Goal: Task Accomplishment & Management: Manage account settings

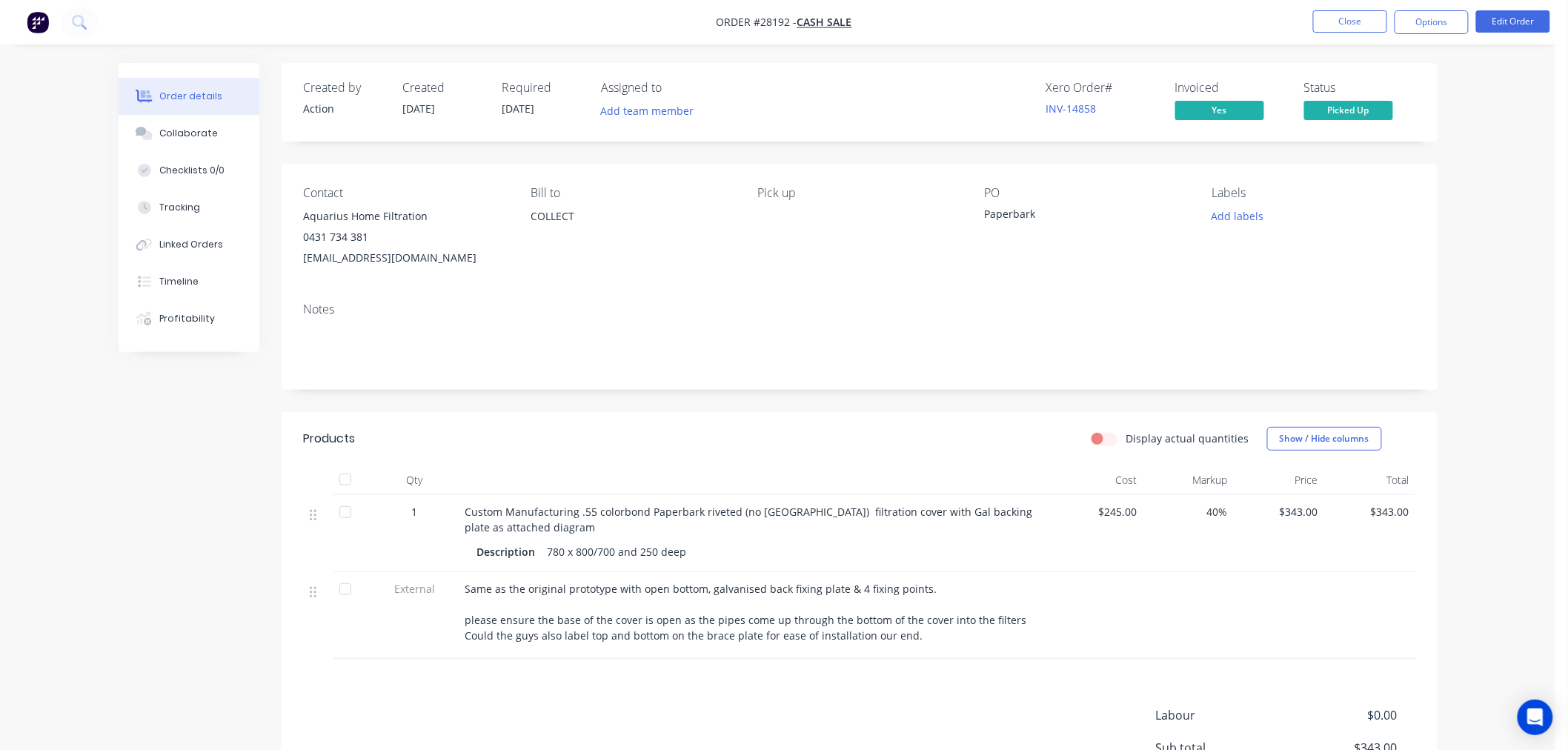
click at [69, 113] on div "Order details Collaborate Checklists 0/0 Tracking Linked Orders Timeline Profit…" at bounding box center [777, 462] width 1555 height 923
click at [1339, 16] on button "Close" at bounding box center [1349, 22] width 74 height 22
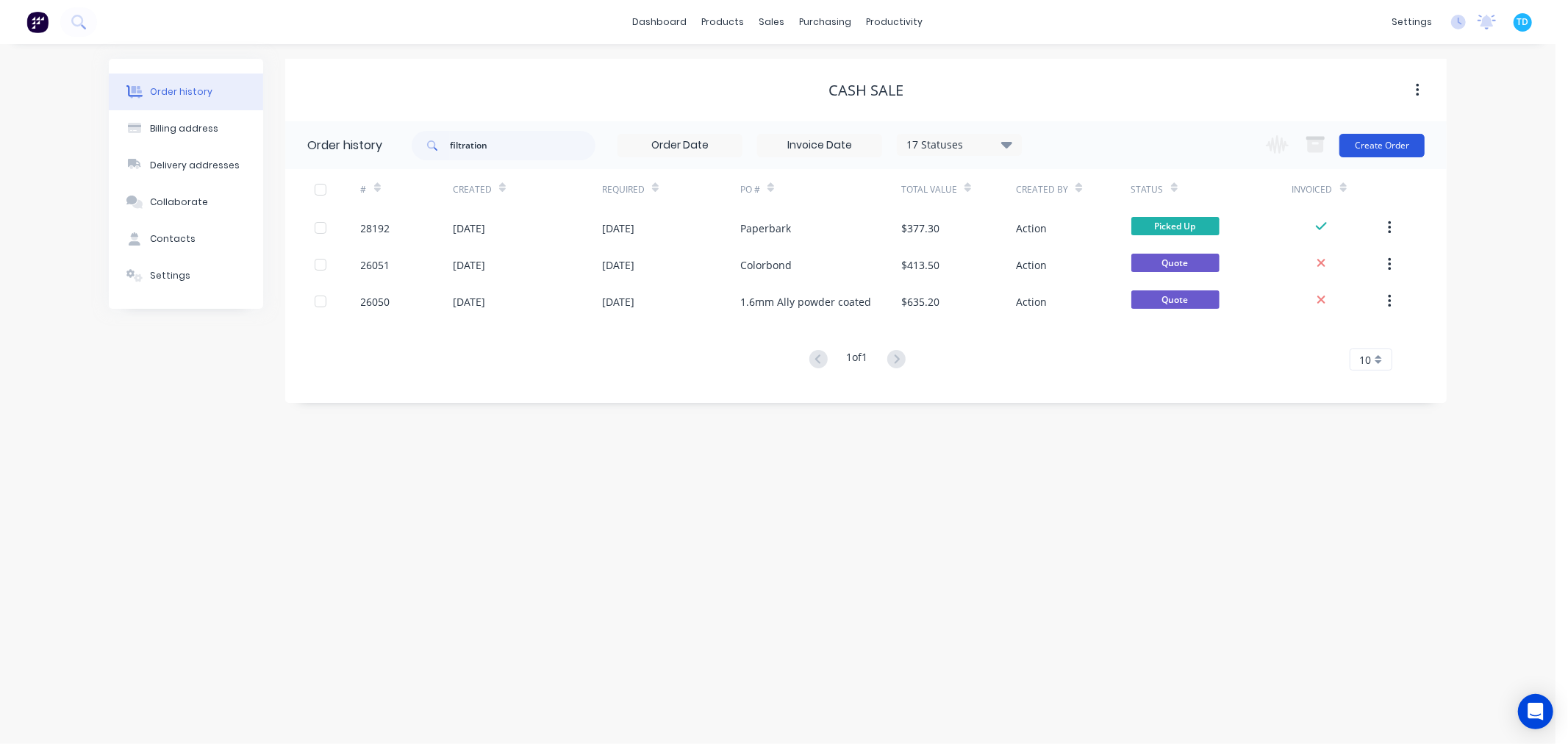
click at [1397, 148] on button "Create Order" at bounding box center [1382, 146] width 85 height 24
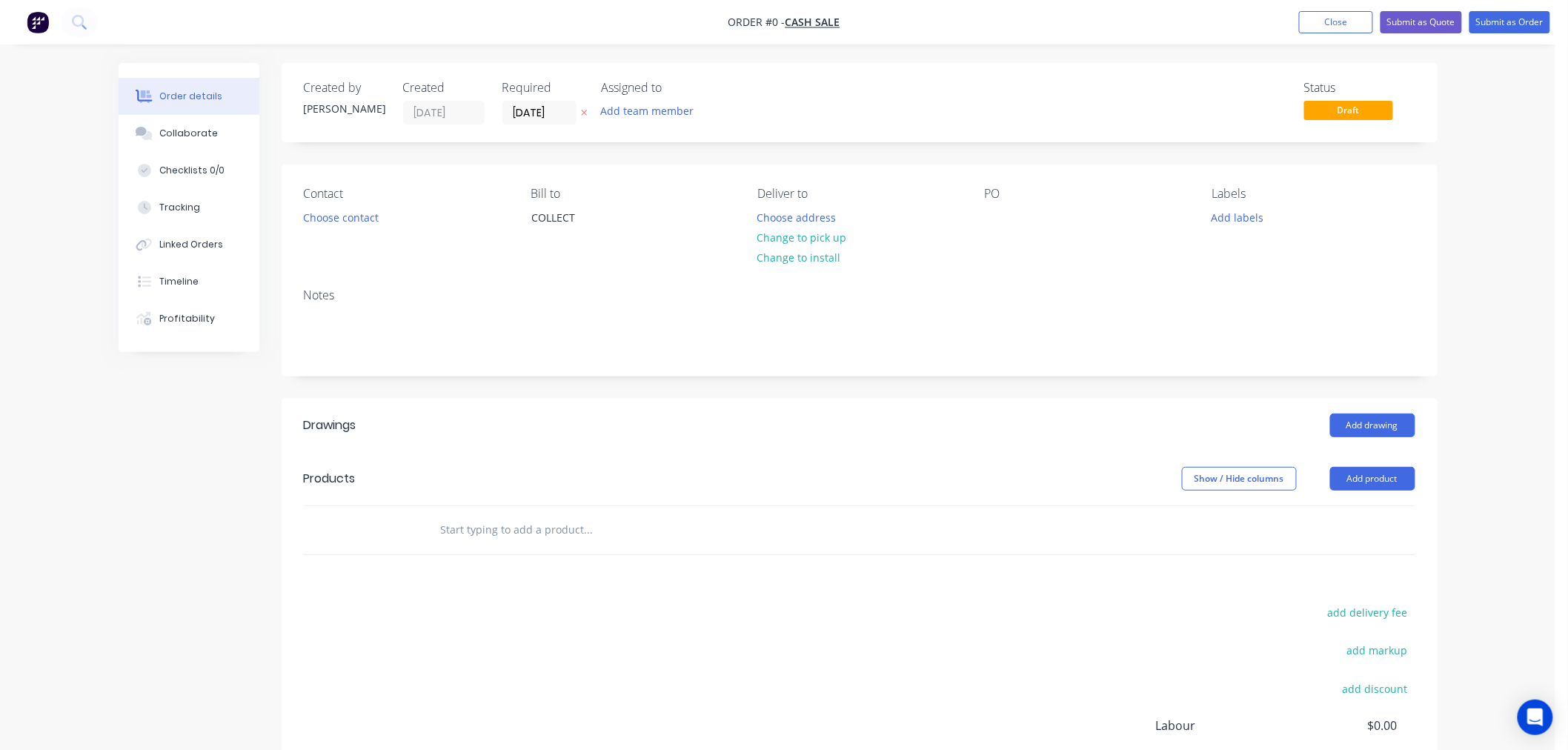
drag, startPoint x: 1331, startPoint y: 19, endPoint x: 1316, endPoint y: 41, distance: 26.6
click at [1331, 20] on button "Close" at bounding box center [1335, 22] width 74 height 22
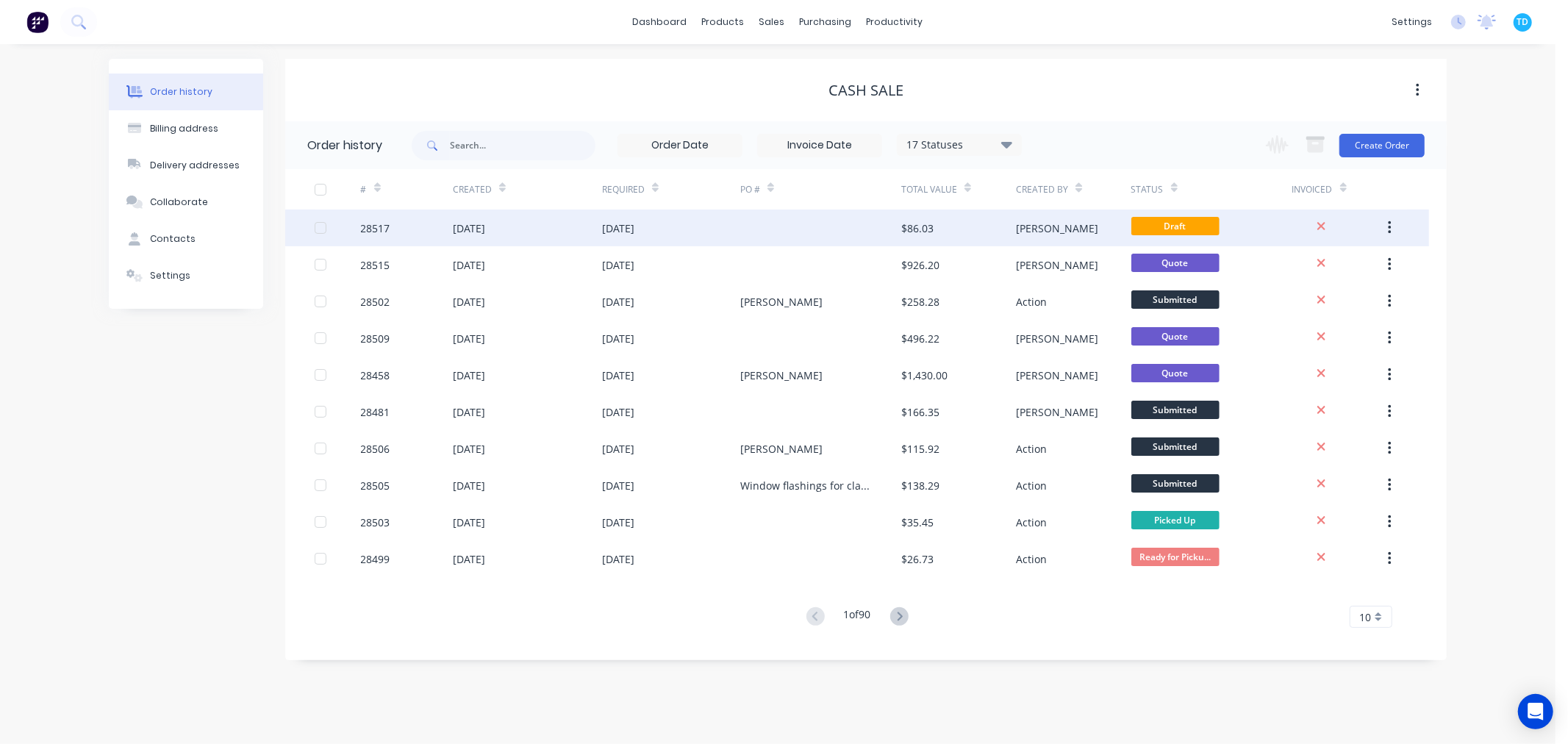
click at [1393, 229] on button "button" at bounding box center [1390, 228] width 35 height 26
click at [1338, 270] on div "Archive" at bounding box center [1337, 266] width 113 height 21
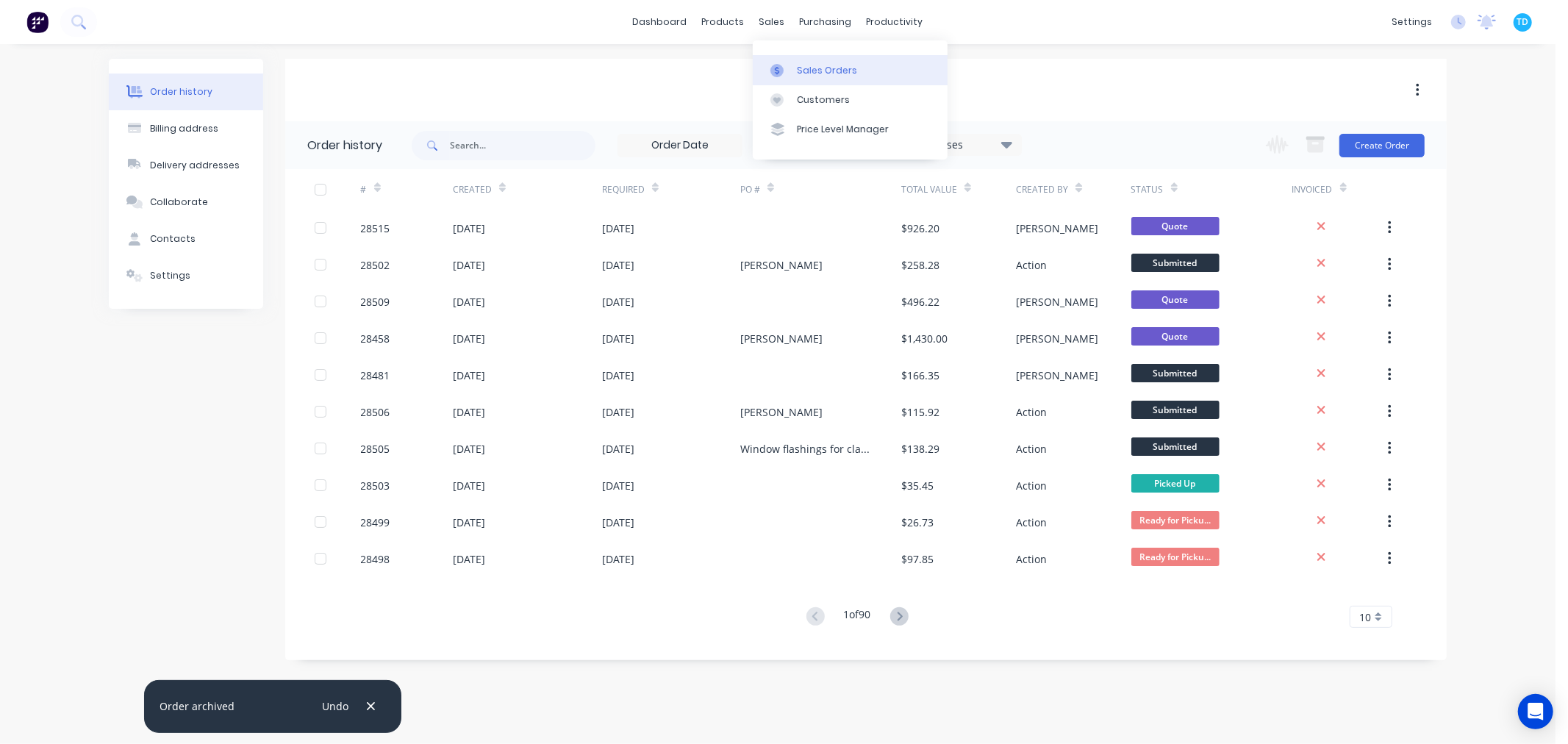
click at [788, 64] on div at bounding box center [781, 71] width 22 height 13
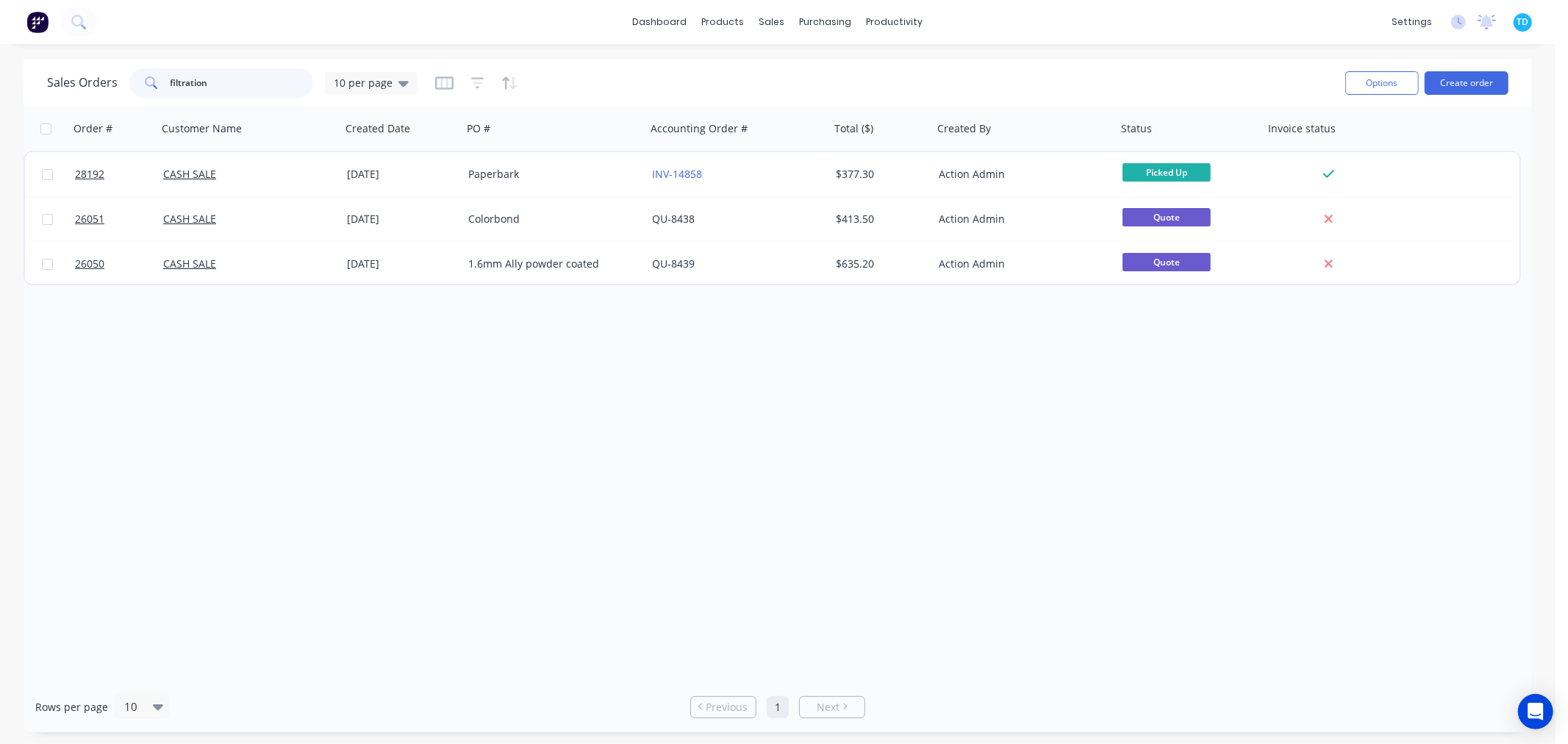
drag, startPoint x: 171, startPoint y: 83, endPoint x: 160, endPoint y: 84, distance: 11.0
click at [160, 84] on div "filtration" at bounding box center [221, 83] width 184 height 30
click at [431, 497] on div "Order # Customer Name Created Date PO # Accounting Order # Total ($) Created By…" at bounding box center [777, 394] width 1508 height 575
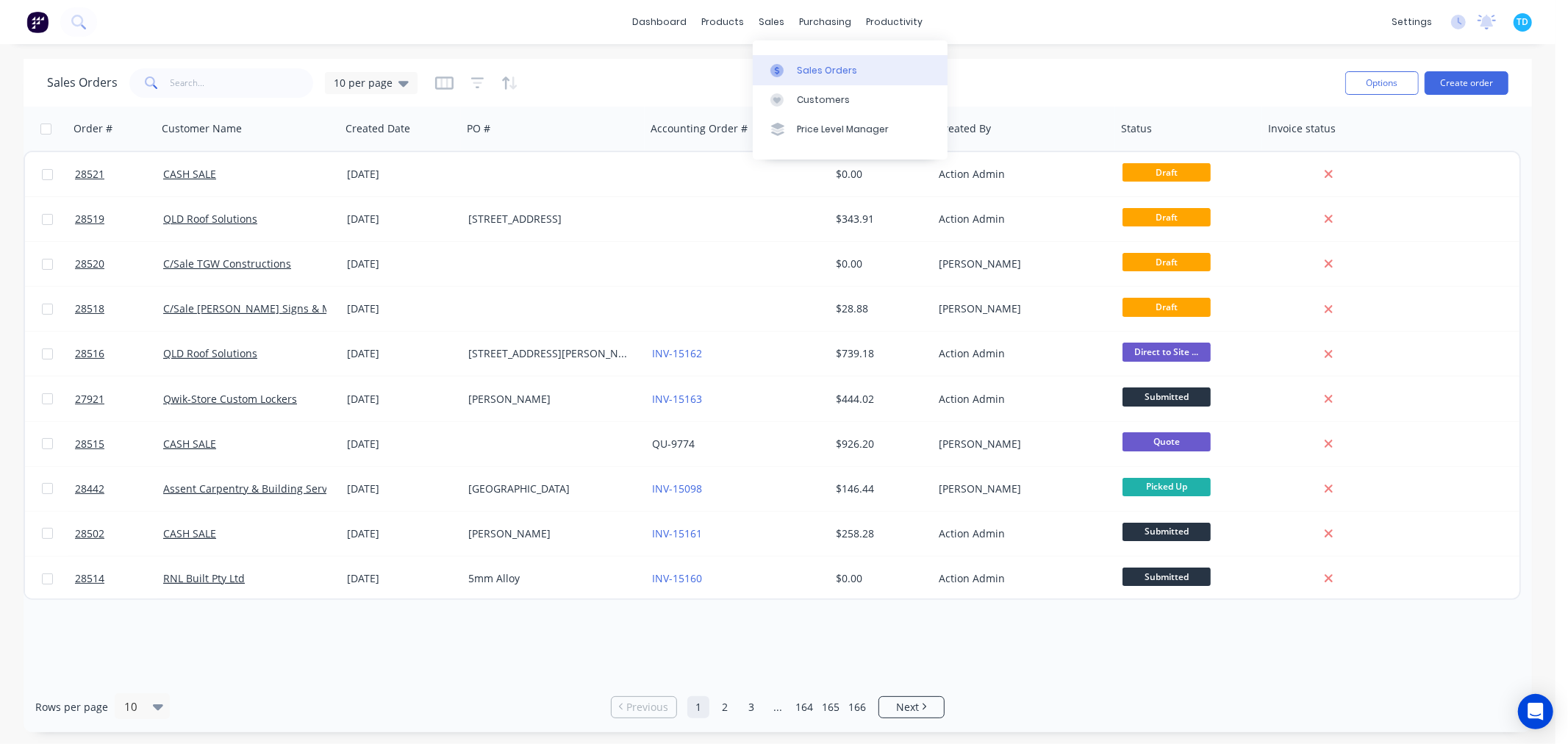
click at [813, 69] on div "Sales Orders" at bounding box center [827, 71] width 60 height 13
click at [1482, 85] on button "Create order" at bounding box center [1466, 83] width 84 height 24
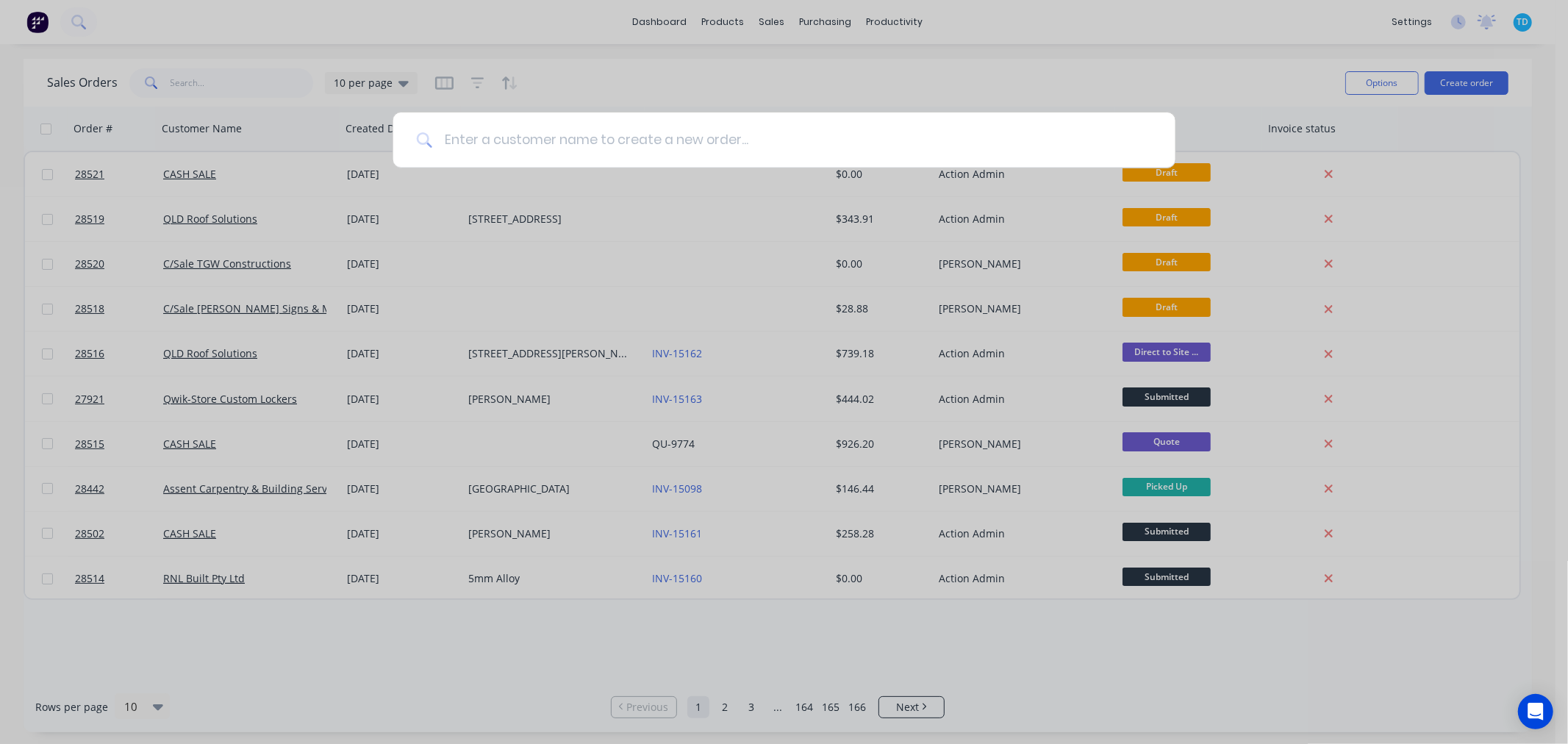
click at [595, 136] on input at bounding box center [792, 140] width 720 height 55
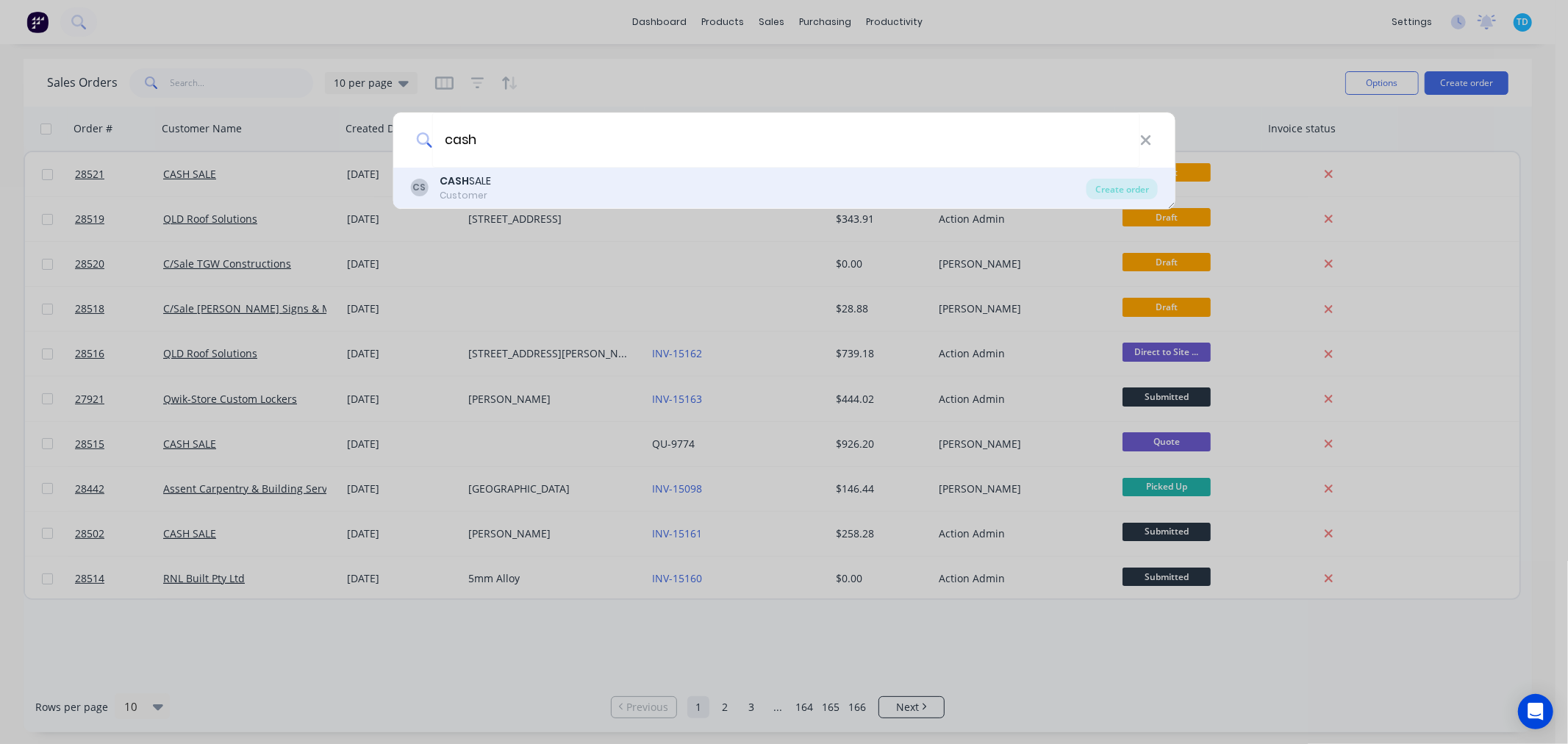
type input "cash"
click at [488, 187] on div "CASH SALE" at bounding box center [465, 181] width 52 height 16
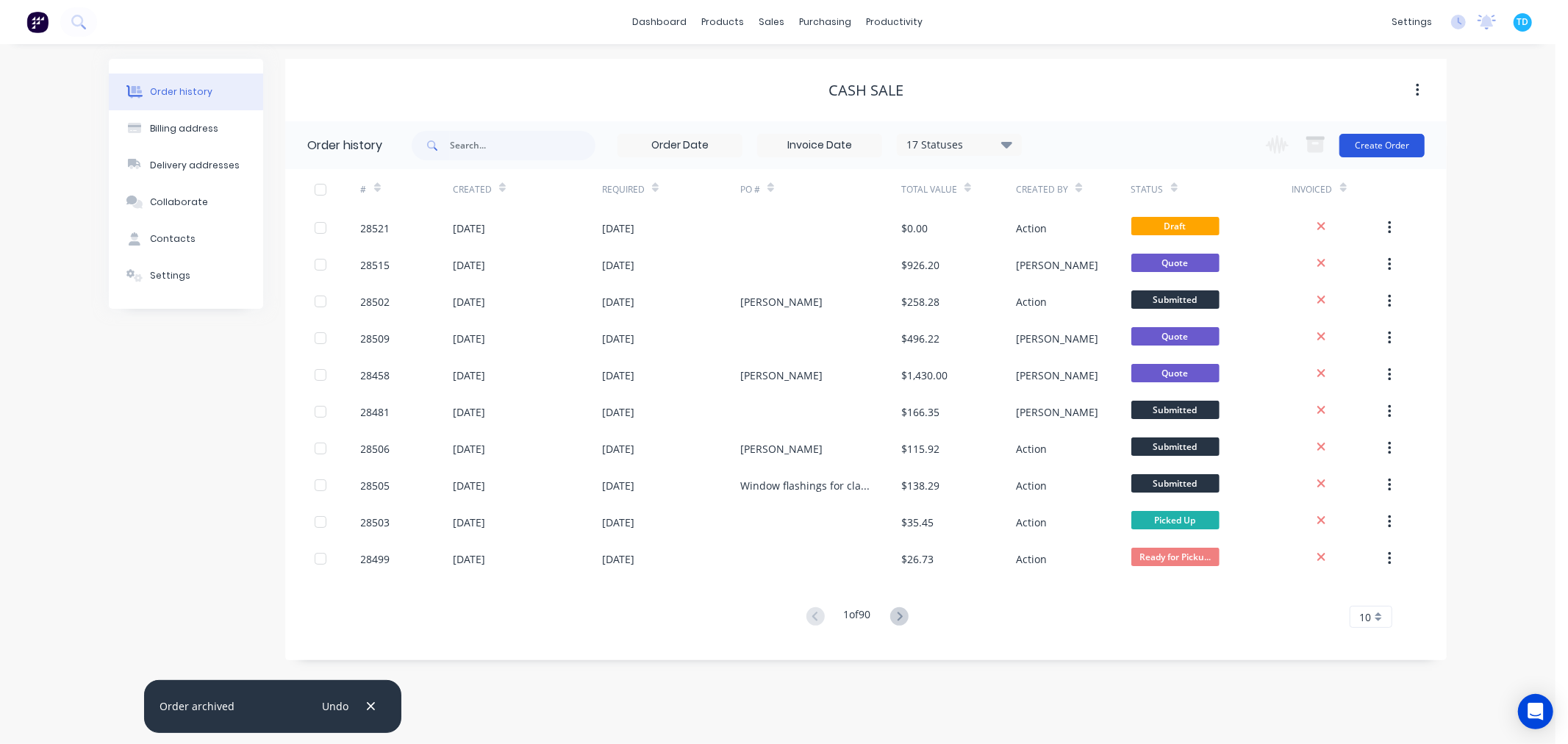
click at [1381, 143] on button "Create Order" at bounding box center [1382, 146] width 85 height 24
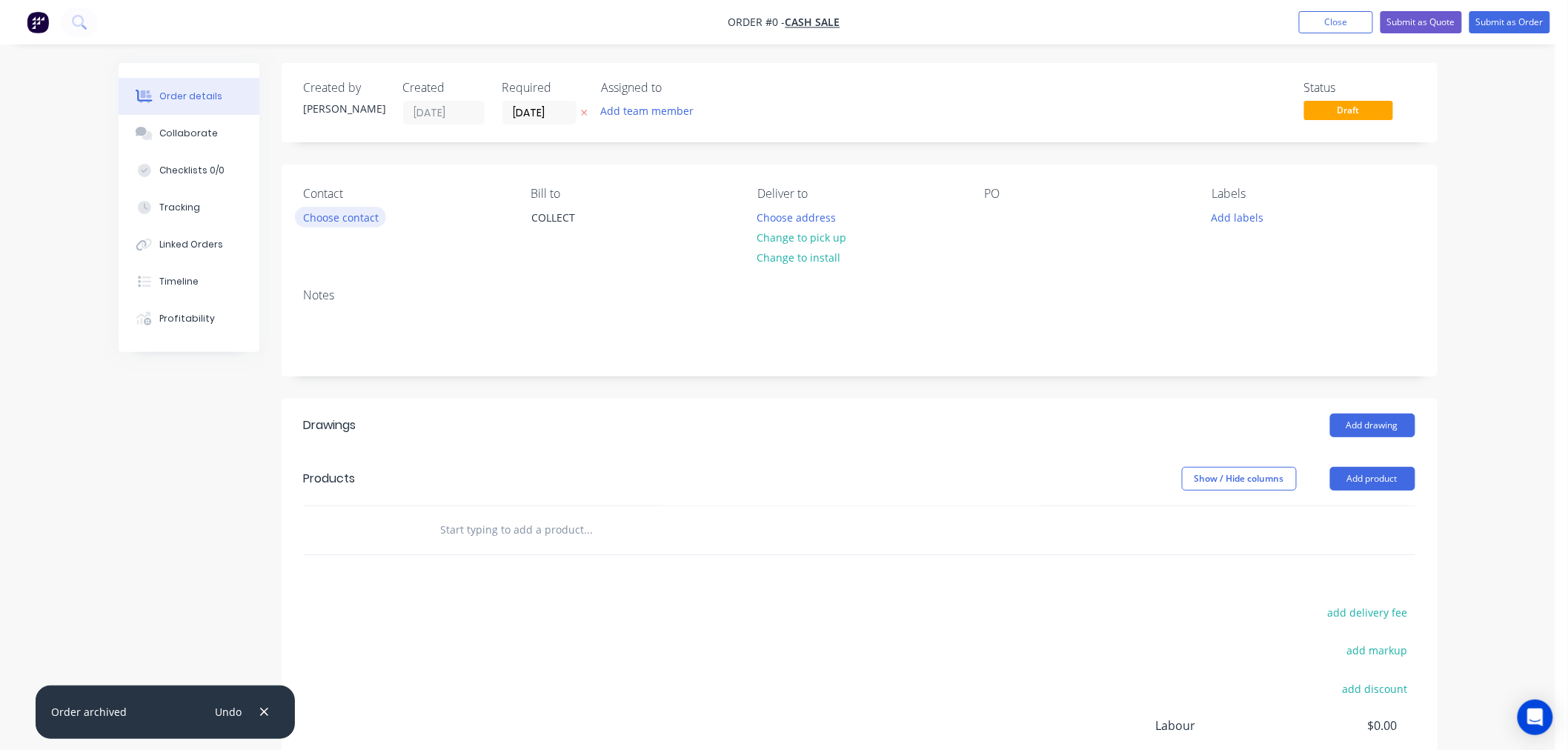
click at [358, 214] on button "Choose contact" at bounding box center [340, 217] width 91 height 20
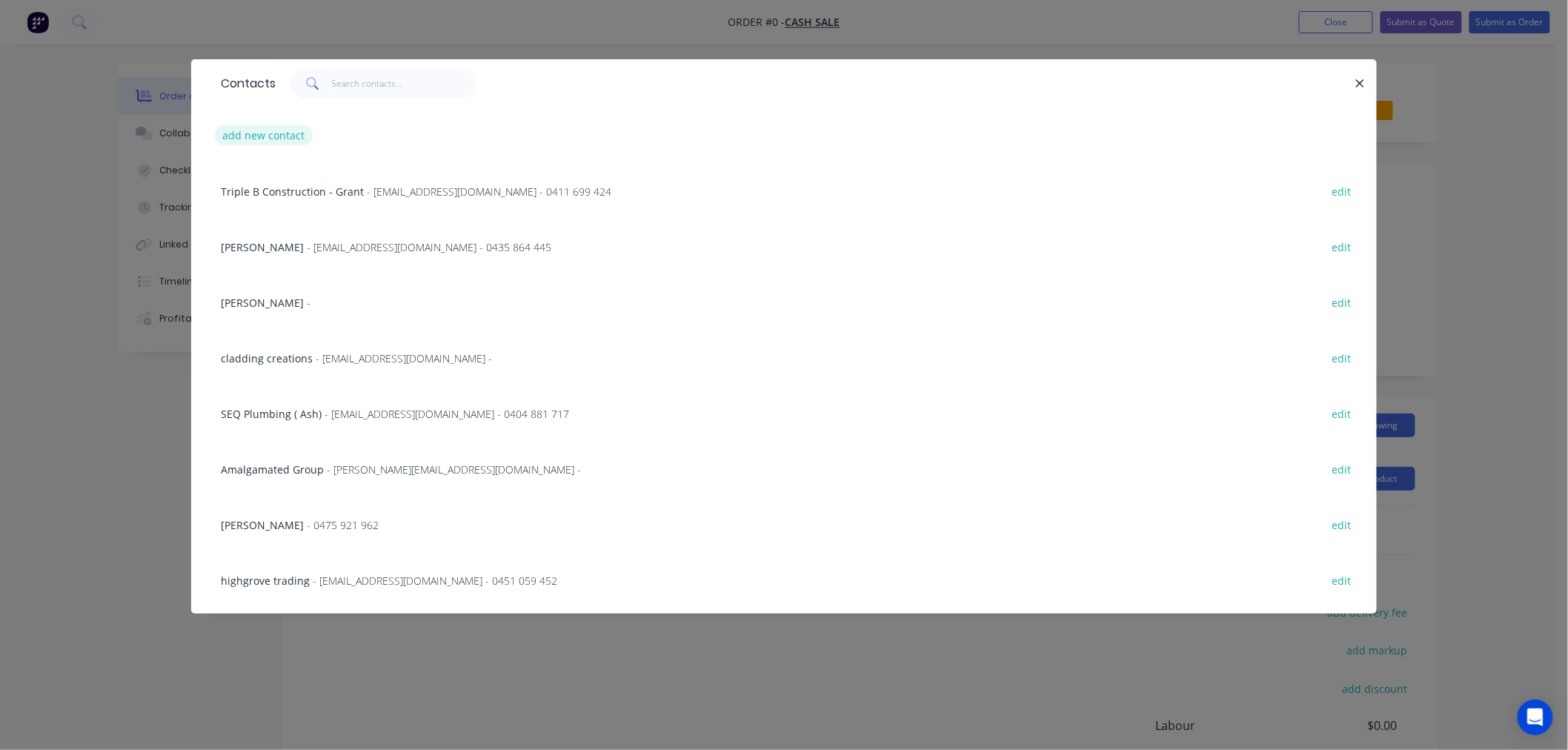
click at [287, 137] on button "add new contact" at bounding box center [263, 135] width 98 height 20
select select "AU"
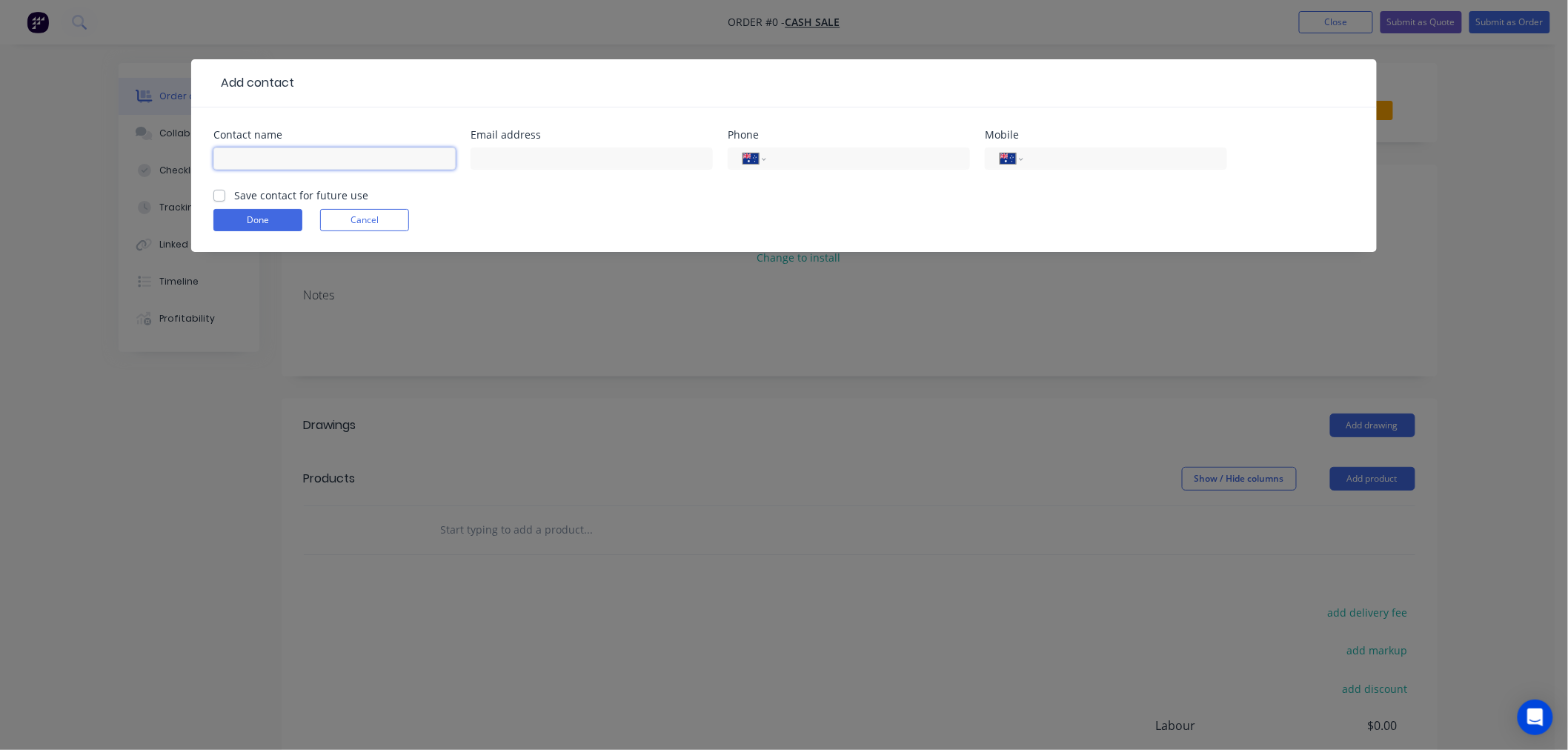
click at [329, 156] on input "text" at bounding box center [335, 158] width 242 height 22
type input "Hunter Free"
click at [550, 156] on input "text" at bounding box center [591, 158] width 242 height 22
click at [614, 156] on input "[DOMAIN_NAME][EMAIL_ADDRESS][DOMAIN_NAME]" at bounding box center [591, 158] width 242 height 22
type input "[DOMAIN_NAME][EMAIL_ADDRESS][DOMAIN_NAME]"
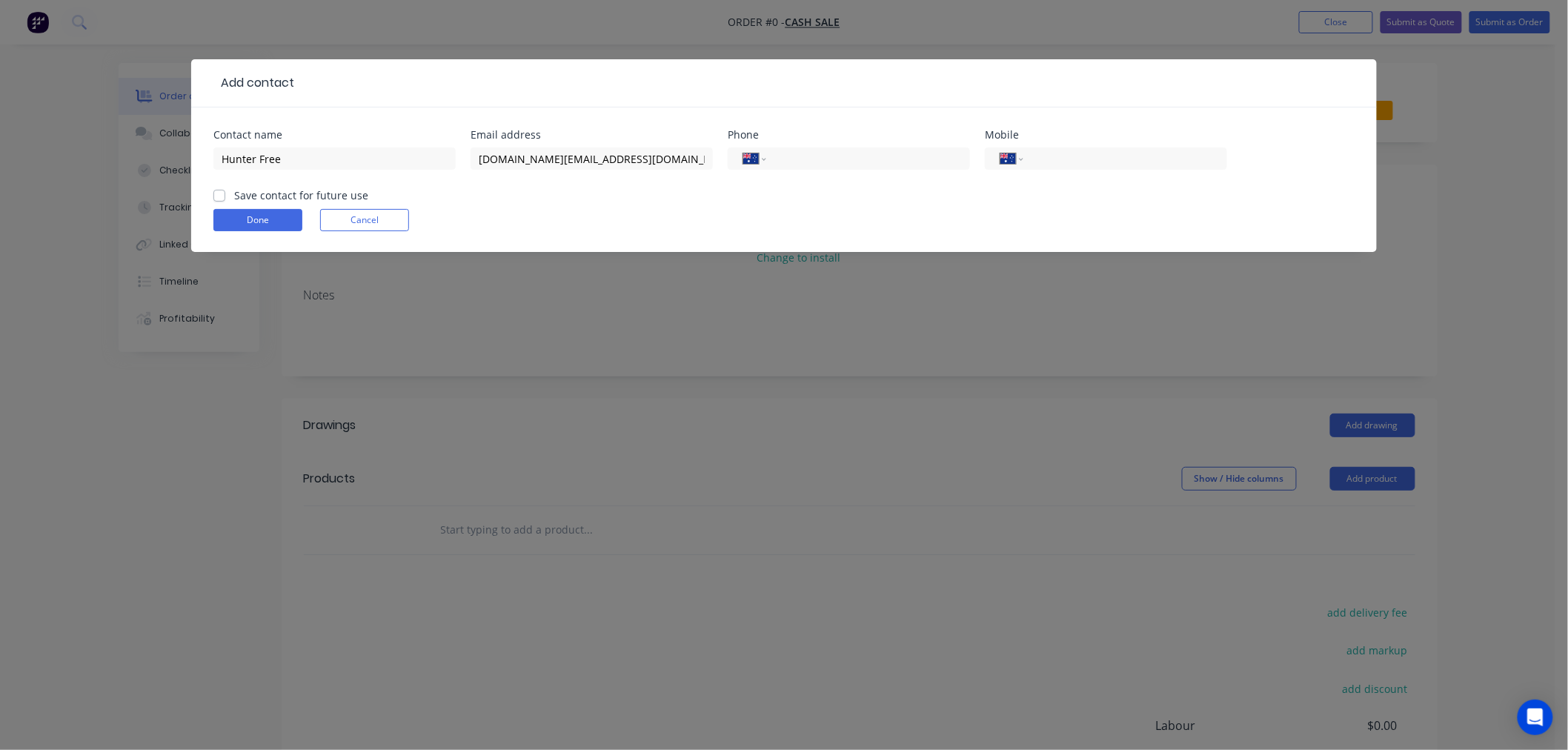
click at [662, 235] on form "Contact name Hunter Free Email address [DOMAIN_NAME][EMAIL_ADDRESS][DOMAIN_NAME…" at bounding box center [784, 191] width 1141 height 123
click at [270, 191] on label "Save contact for future use" at bounding box center [302, 195] width 134 height 16
click at [225, 191] on input "Save contact for future use" at bounding box center [220, 194] width 12 height 14
checkbox input "true"
click at [261, 215] on button "Done" at bounding box center [258, 220] width 89 height 22
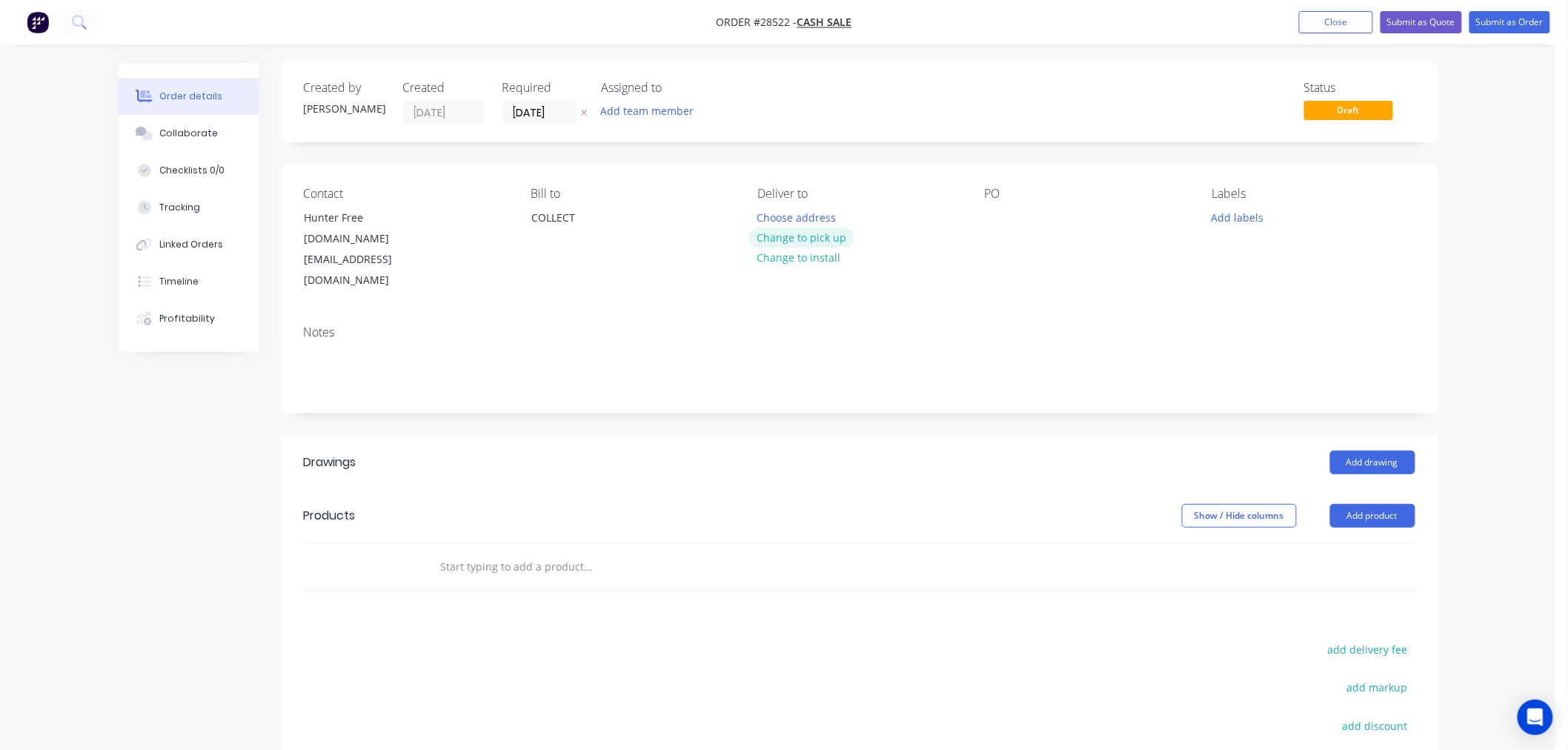
click at [818, 235] on button "Change to pick up" at bounding box center [801, 238] width 105 height 20
click at [997, 212] on div at bounding box center [996, 218] width 24 height 22
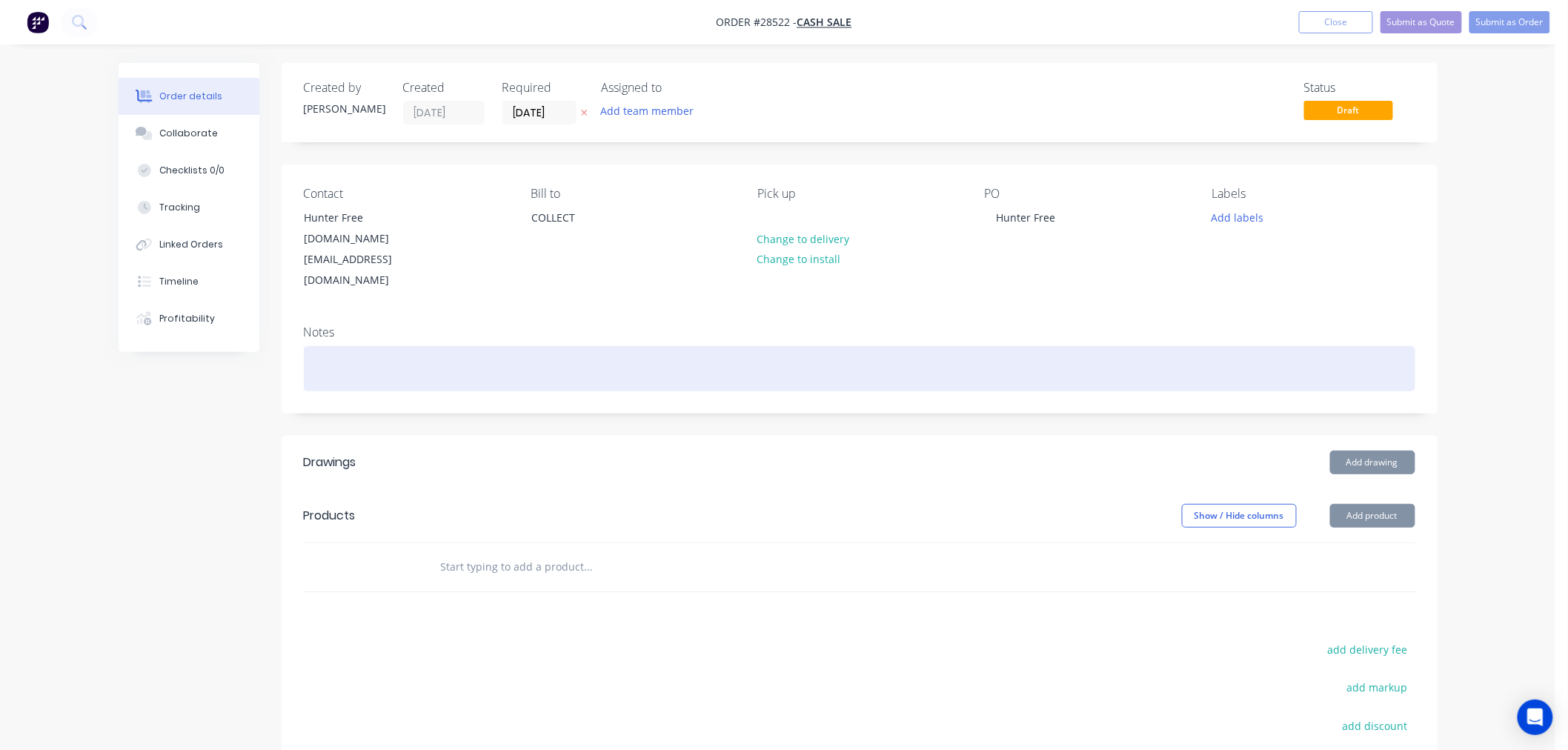
click at [939, 346] on div at bounding box center [860, 369] width 1112 height 46
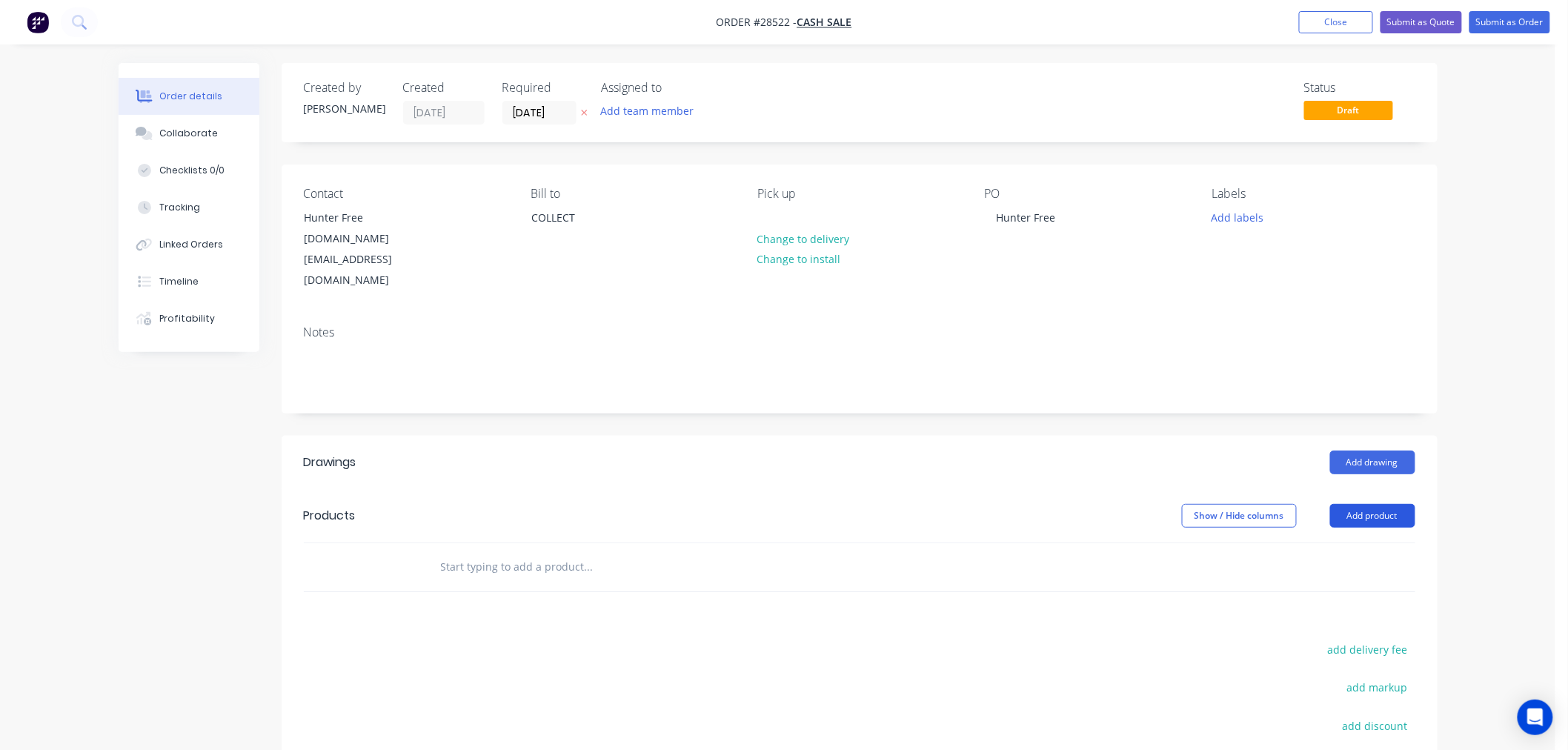
click at [1387, 504] on button "Add product" at bounding box center [1372, 515] width 85 height 24
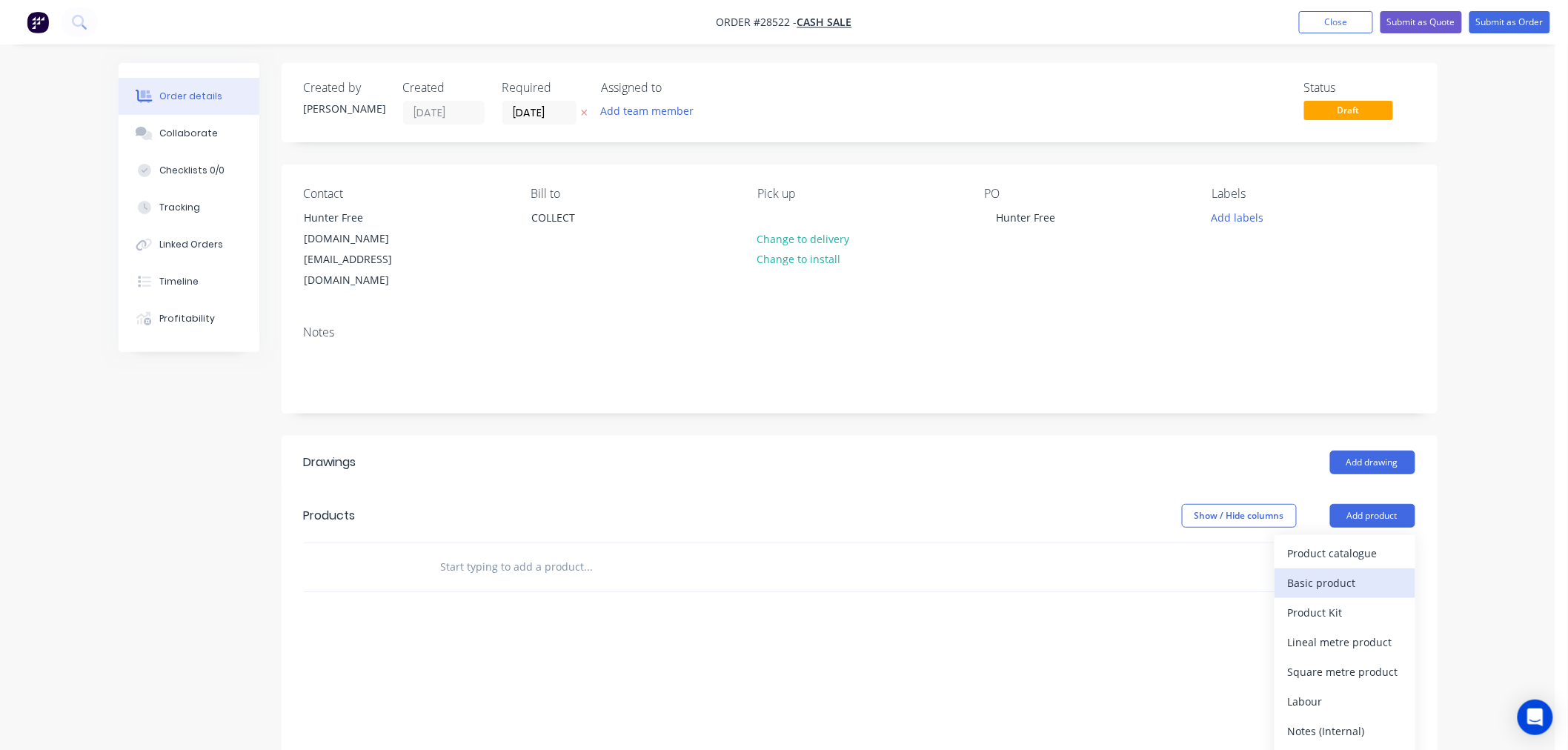
click at [1344, 572] on div "Basic product" at bounding box center [1344, 583] width 114 height 22
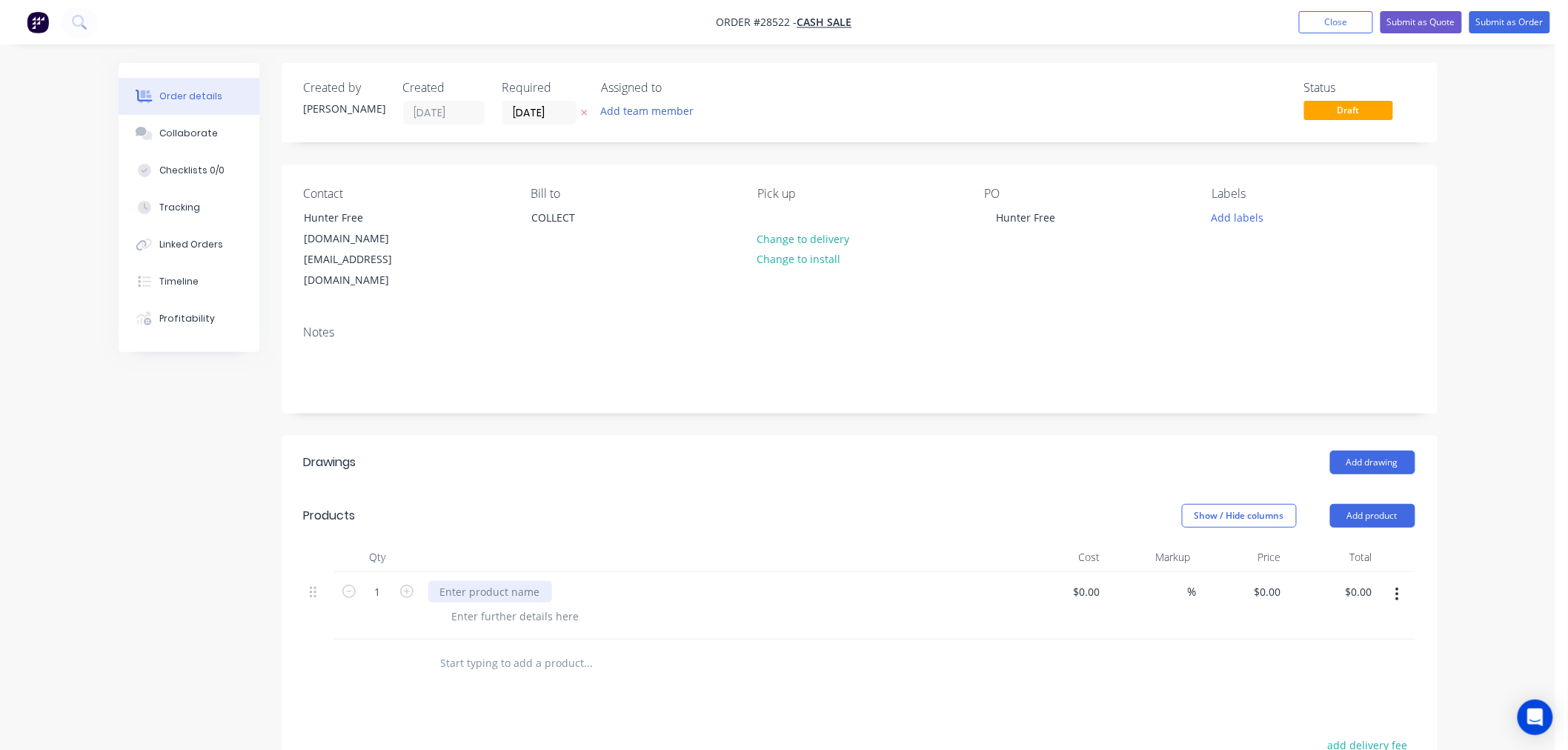
click at [498, 581] on div at bounding box center [490, 592] width 123 height 22
click at [533, 606] on div at bounding box center [515, 617] width 151 height 22
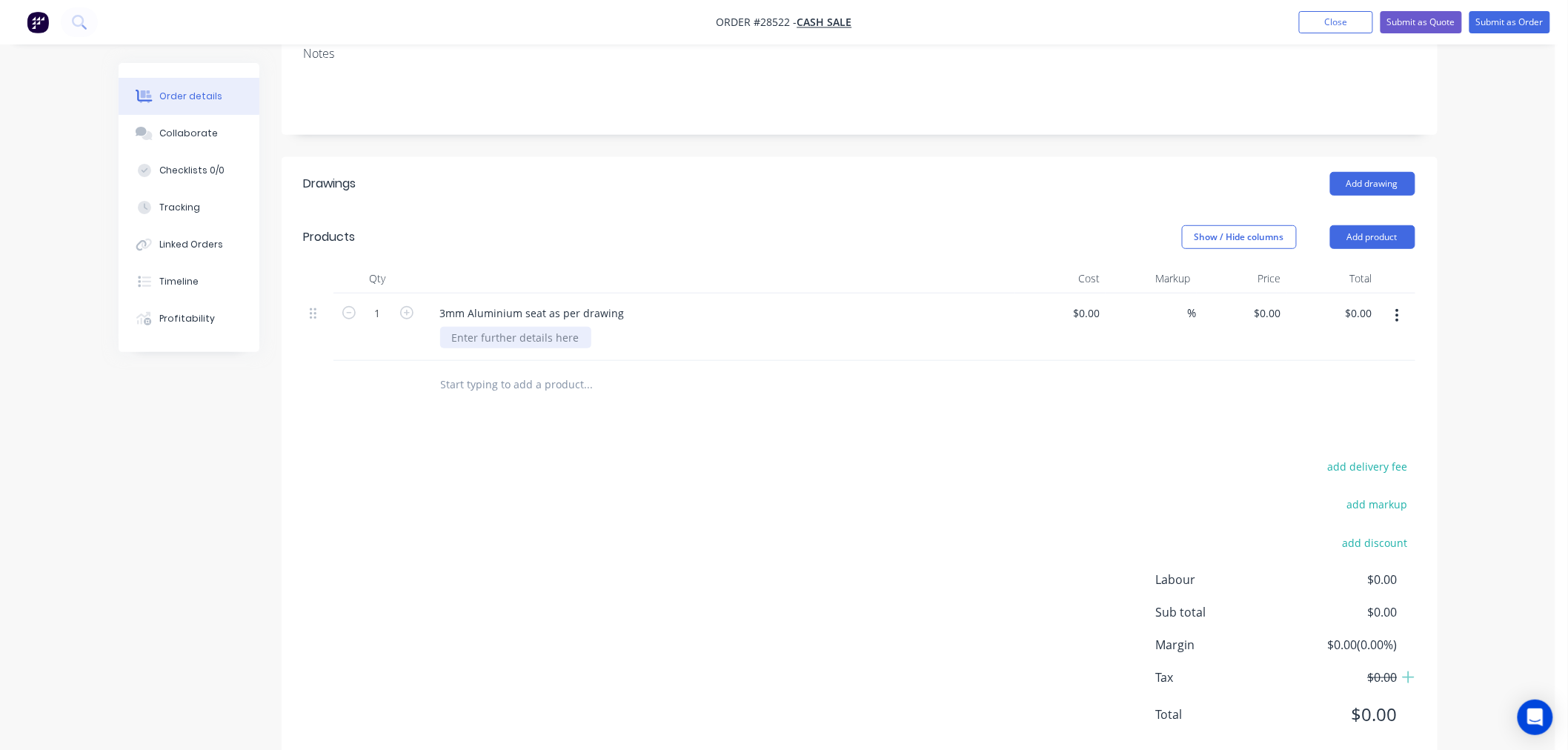
click at [490, 327] on div at bounding box center [515, 337] width 151 height 22
click at [649, 457] on div "add delivery fee add markup add discount Labour $0.00 Sub total $0.00 Margin $0…" at bounding box center [860, 599] width 1112 height 286
click at [1099, 302] on input at bounding box center [1088, 313] width 34 height 22
type input "$246.50"
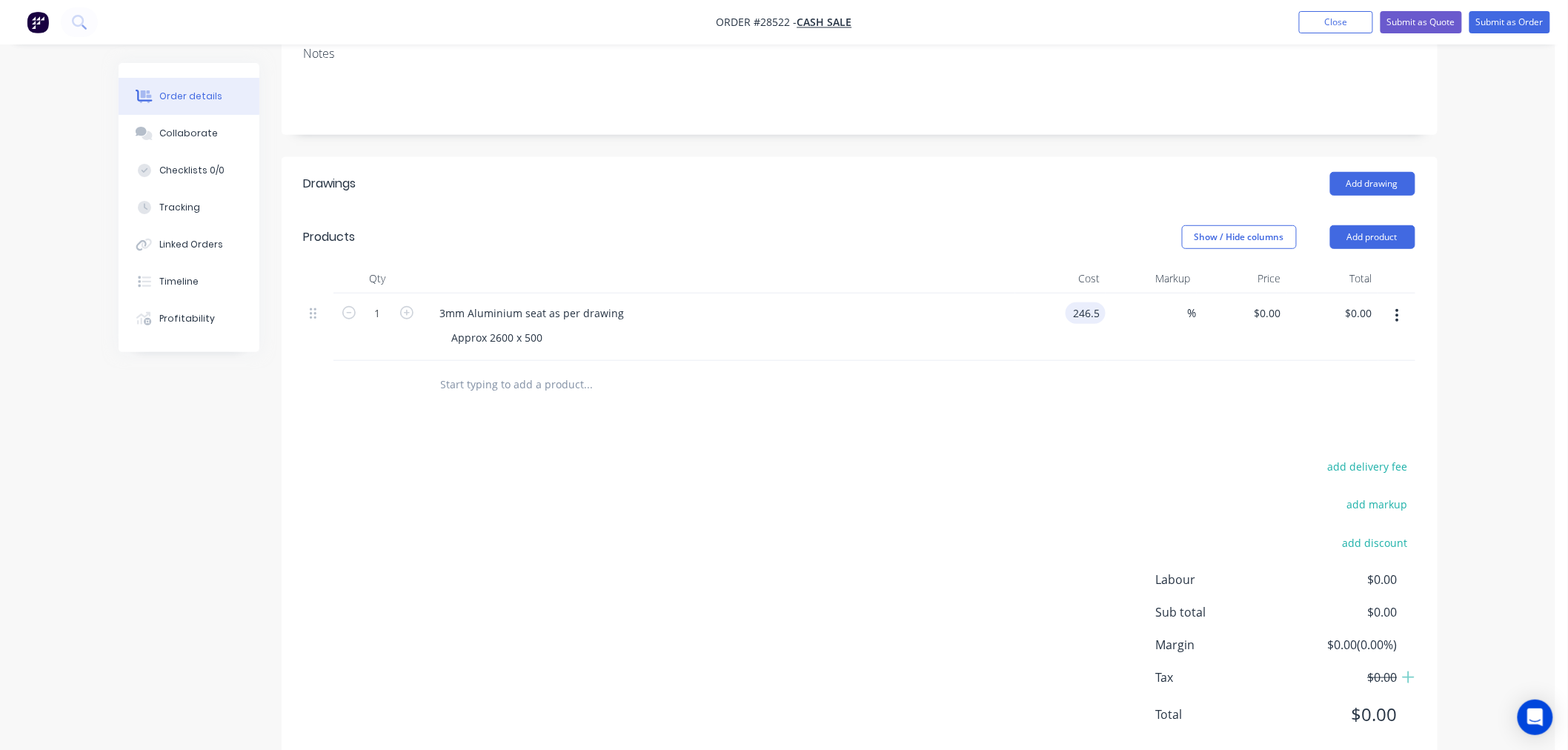
type input "$246.50"
click at [1120, 361] on div at bounding box center [860, 385] width 1112 height 48
click at [1180, 302] on input at bounding box center [1179, 313] width 17 height 22
type input "35"
type input "$332.775"
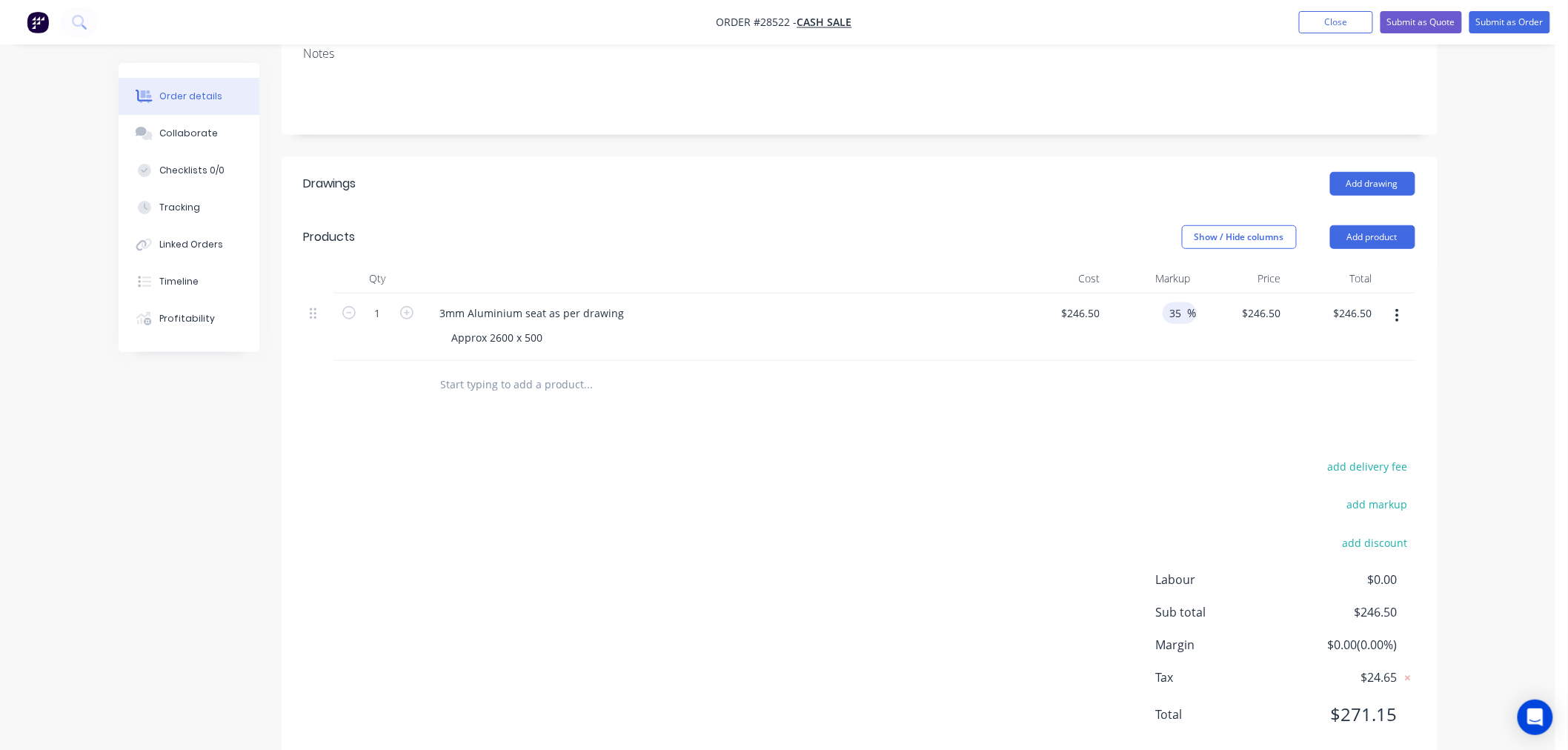
type input "$332.78"
click at [1220, 383] on div "Drawings Add drawing Products Show / Hide columns Add product Qty Cost Markup P…" at bounding box center [859, 461] width 1155 height 607
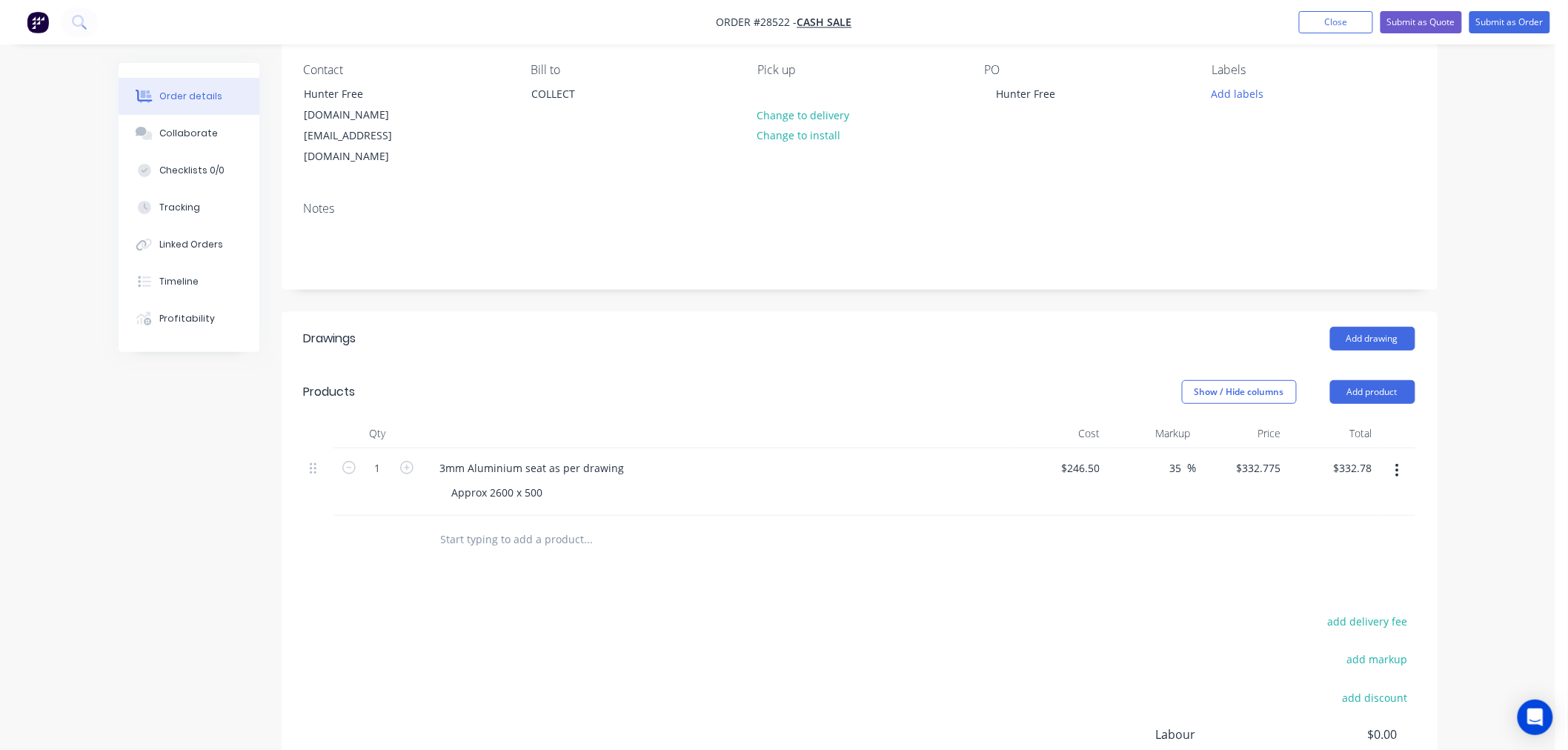
scroll to position [247, 0]
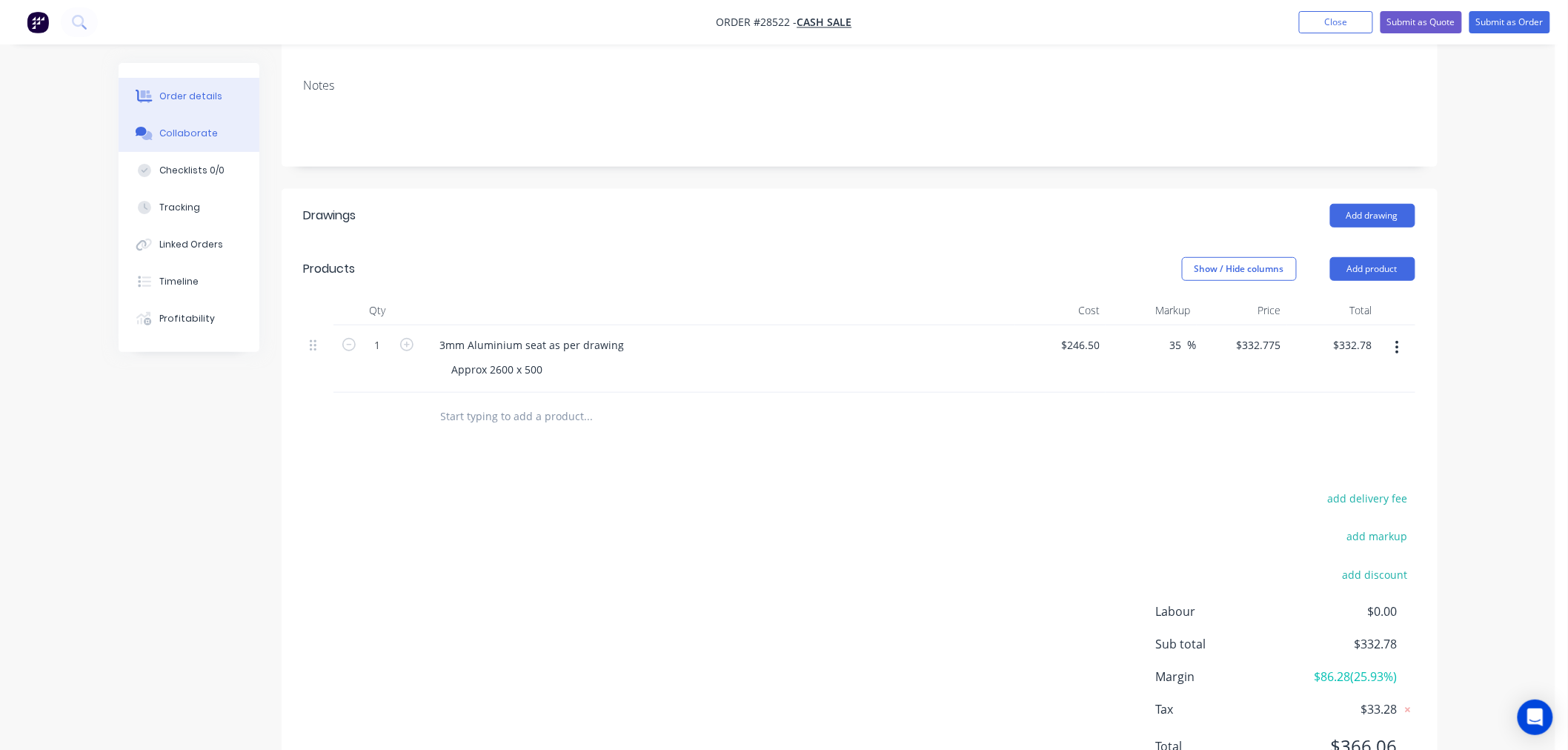
click at [186, 131] on div "Collaborate" at bounding box center [188, 133] width 59 height 13
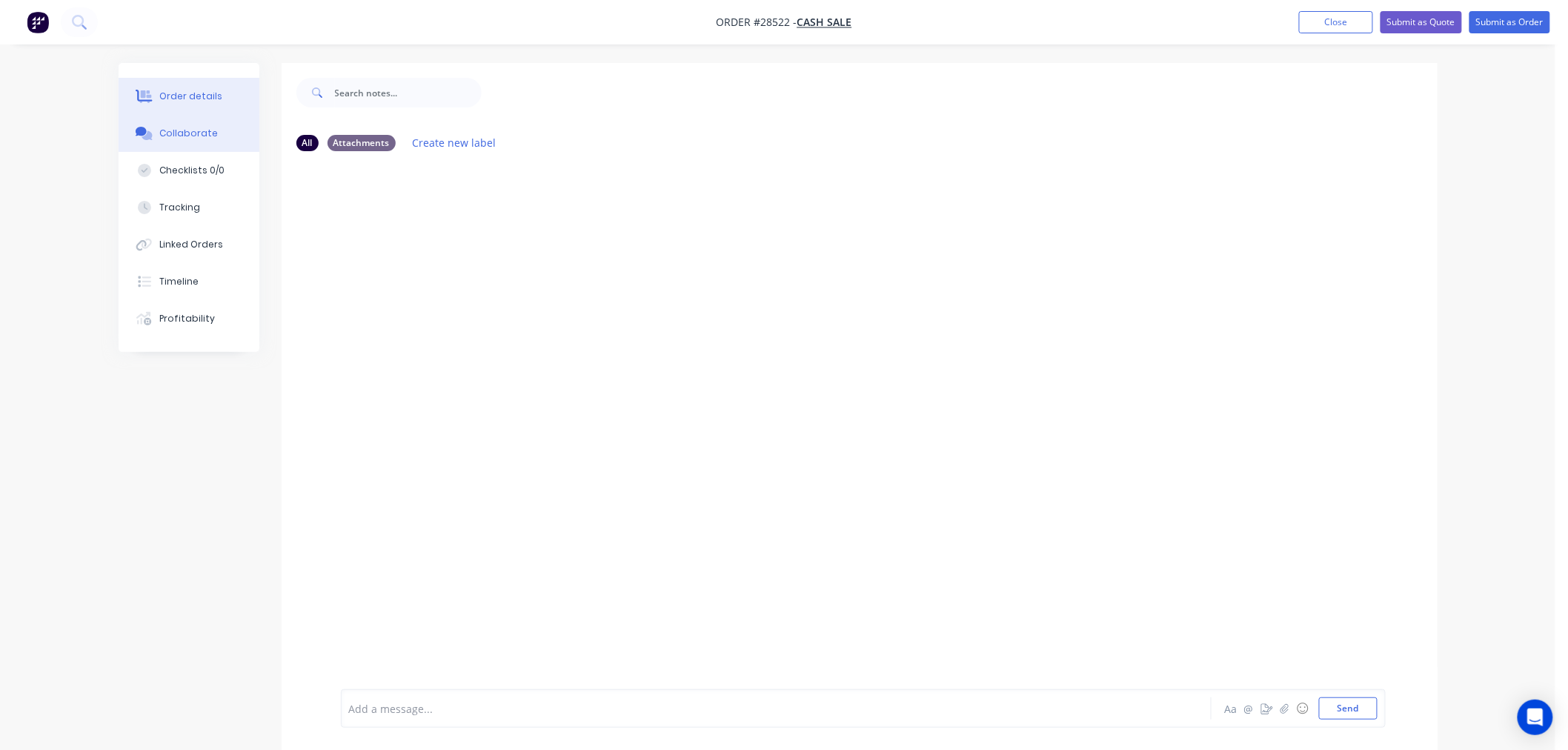
click at [171, 94] on div "Order details" at bounding box center [191, 96] width 63 height 13
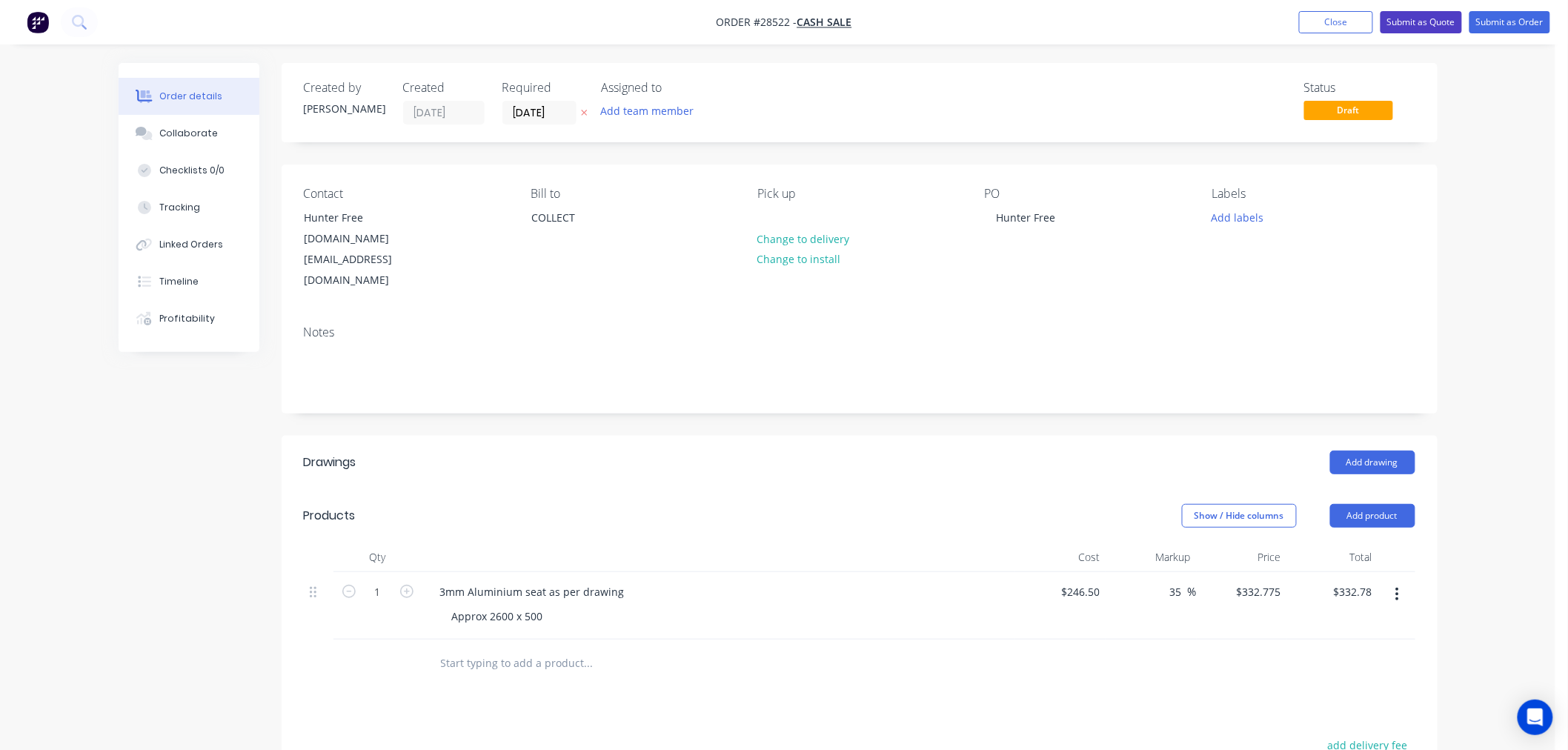
click at [1433, 24] on button "Submit as Quote" at bounding box center [1421, 22] width 81 height 22
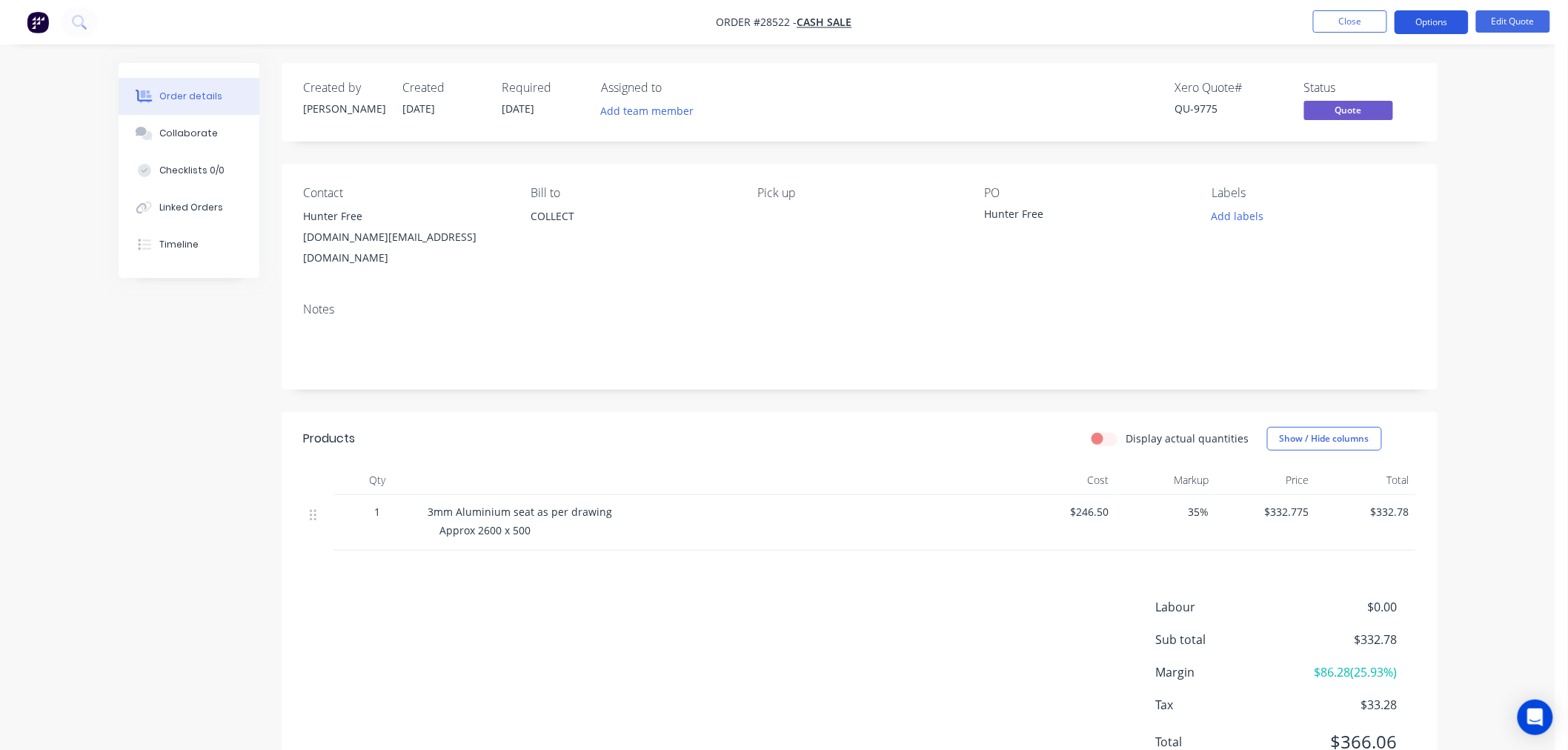
click at [1450, 25] on button "Options" at bounding box center [1430, 22] width 74 height 24
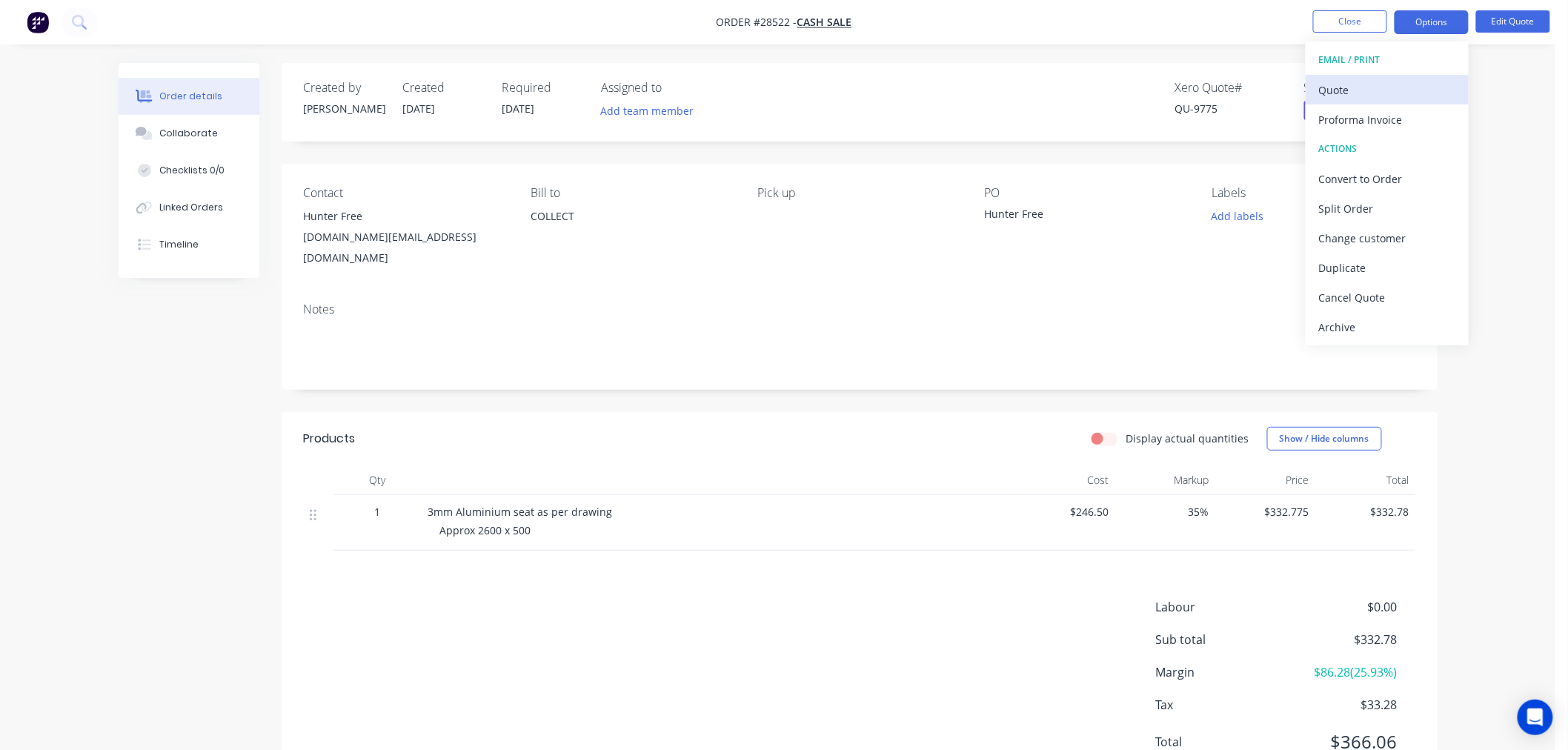
click at [1392, 83] on div "Quote" at bounding box center [1387, 90] width 137 height 22
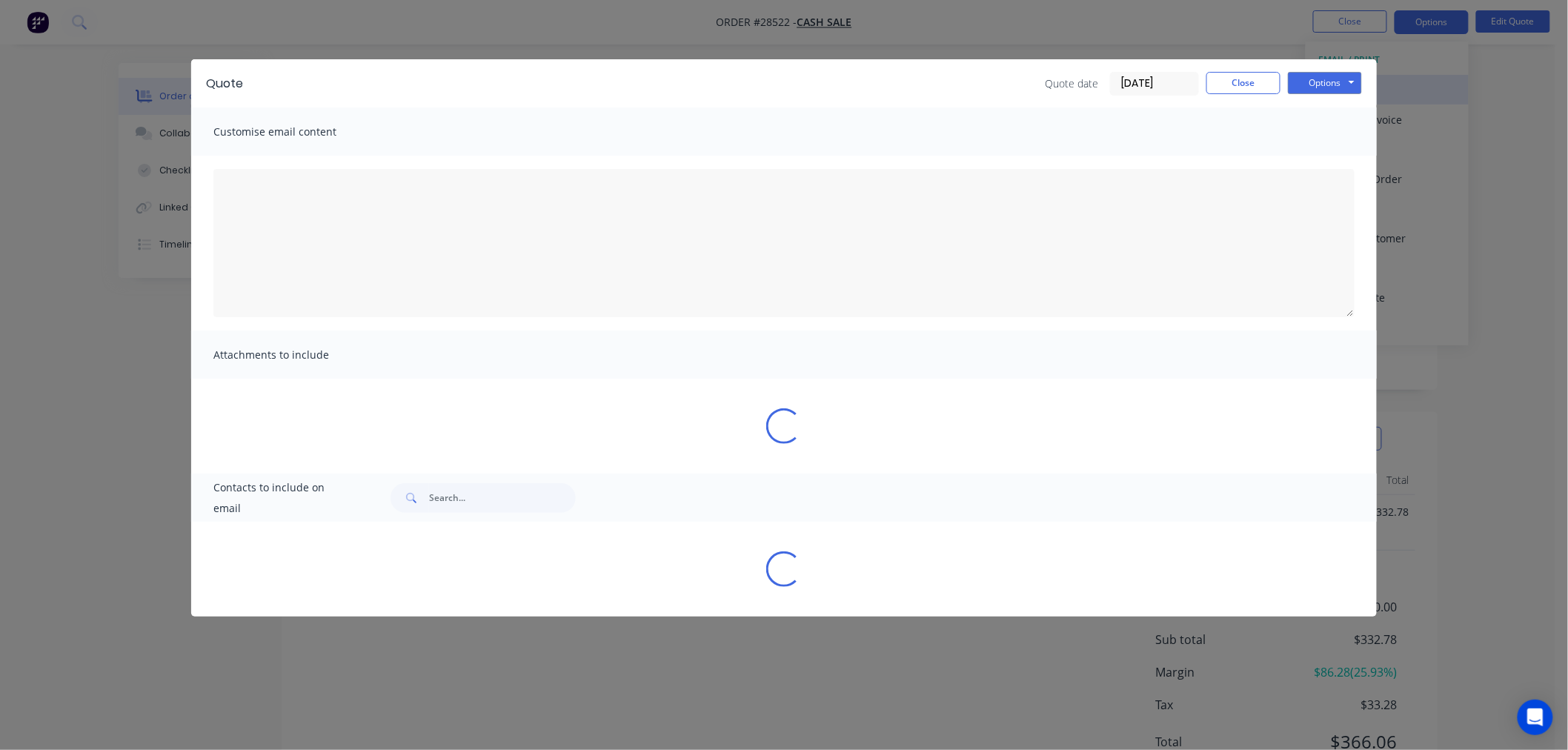
type textarea "A PDF copy of the quote has been attached to this email. To view your quote onl…"
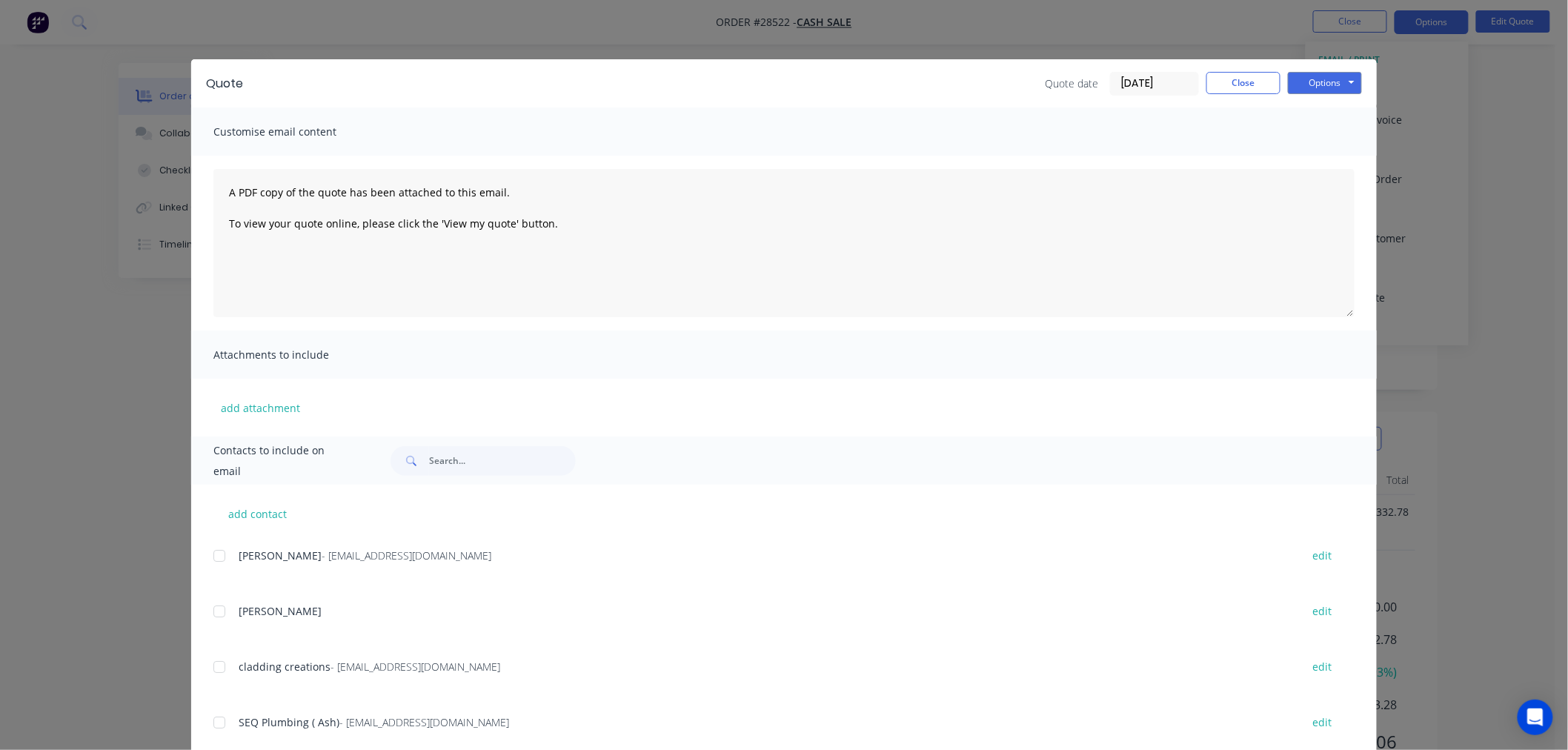
scroll to position [82, 0]
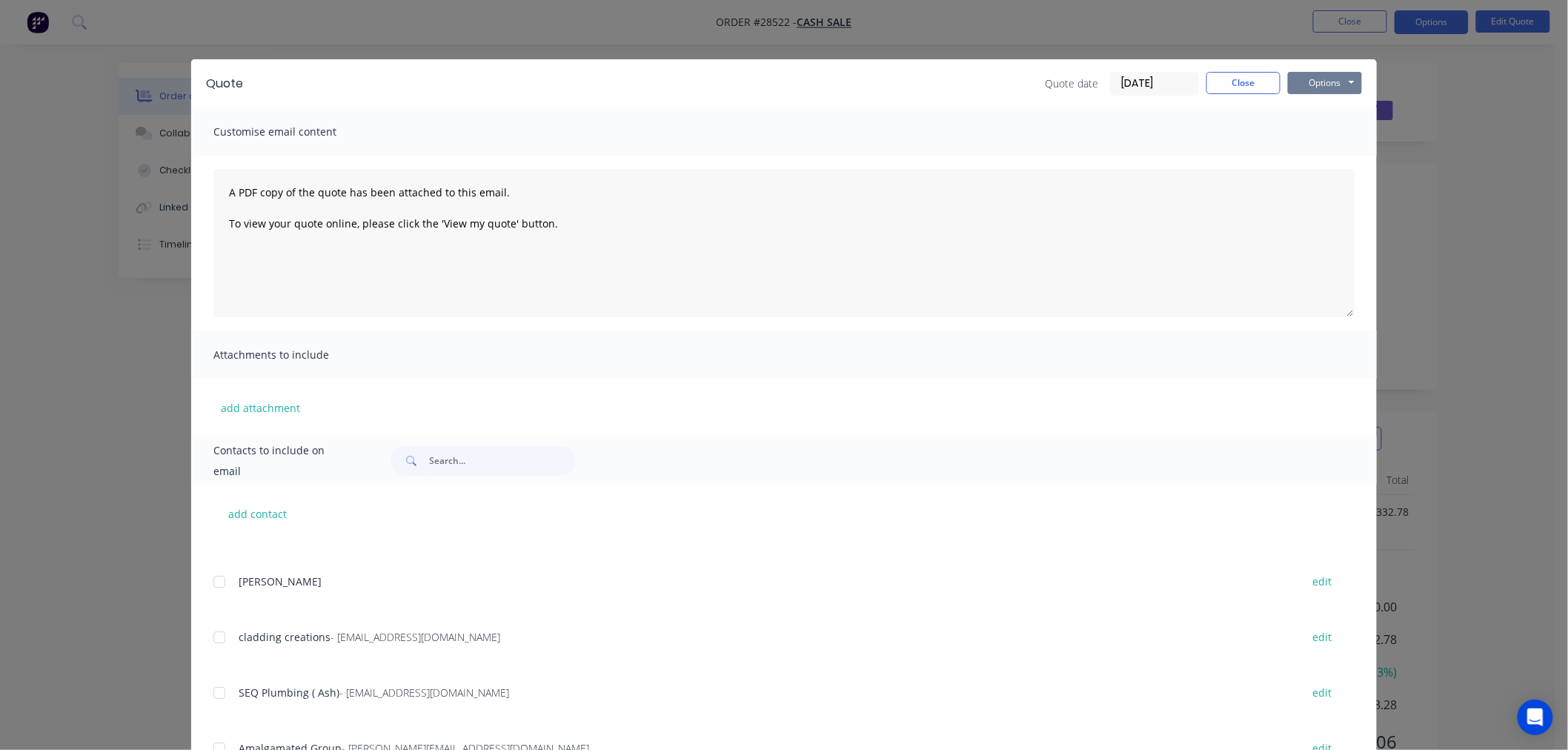
click at [1321, 80] on button "Options" at bounding box center [1324, 83] width 74 height 22
click at [1438, 298] on div "Quote Quote date [DATE] Close Options Preview Print Email Customise email conte…" at bounding box center [784, 375] width 1568 height 750
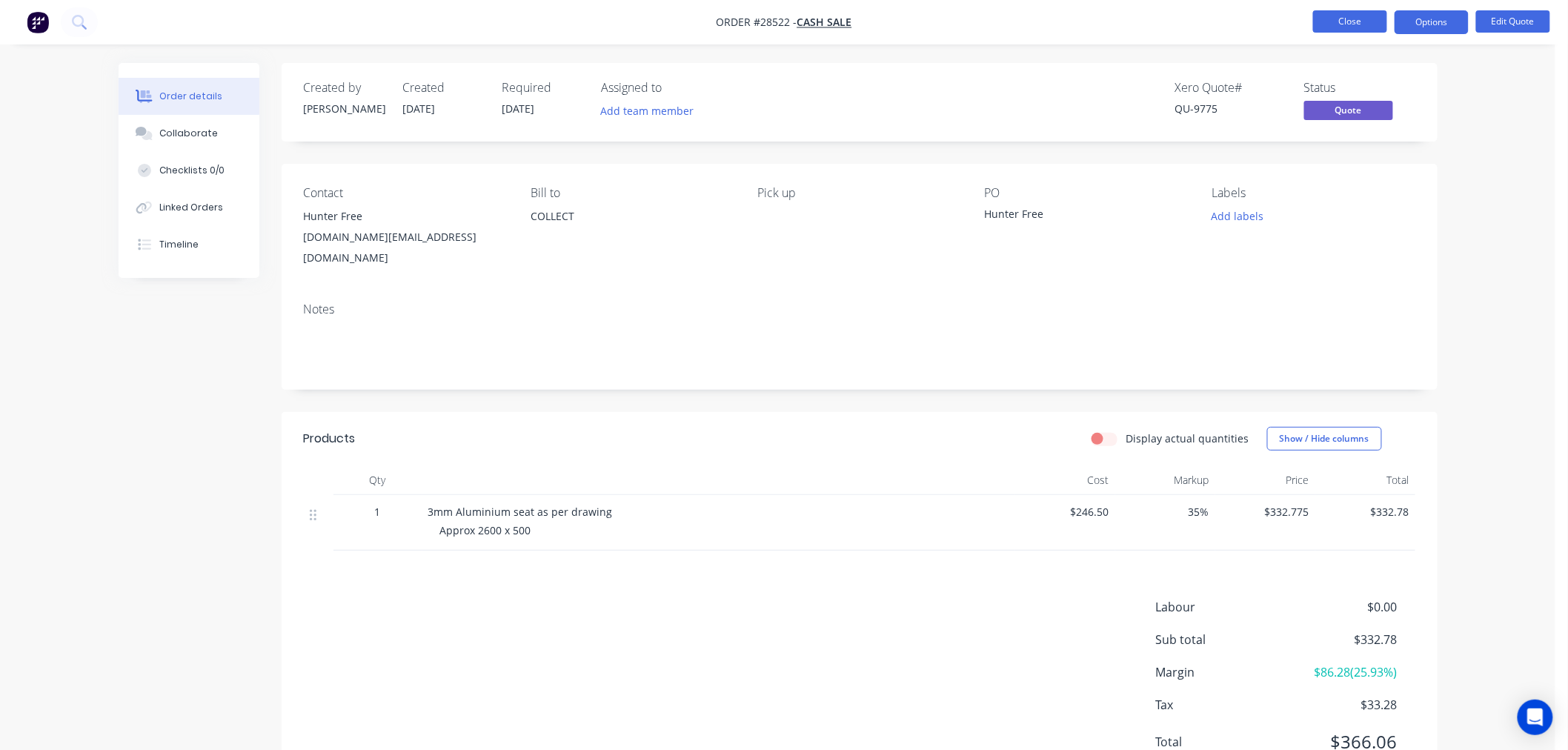
click at [1351, 25] on button "Close" at bounding box center [1349, 22] width 74 height 22
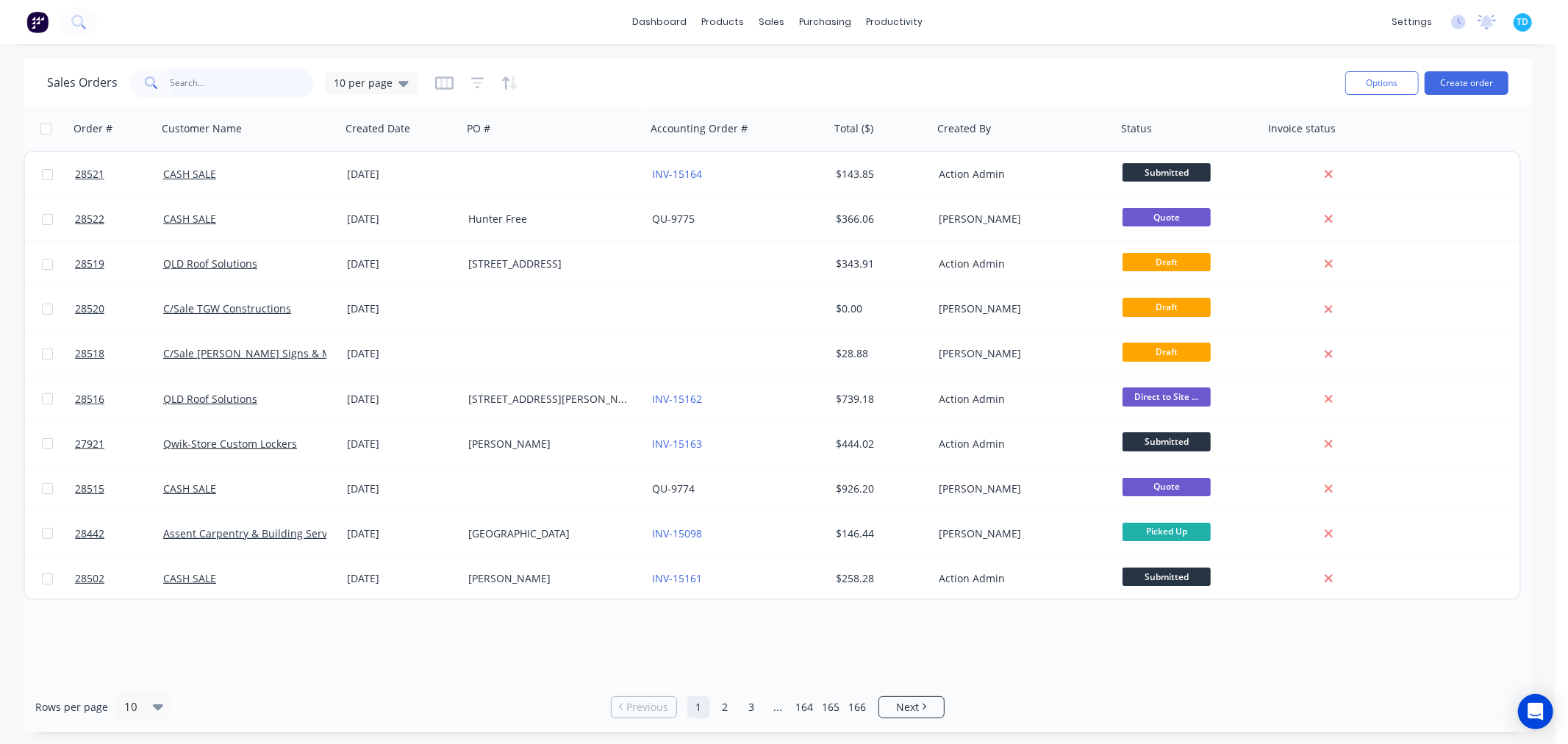
click at [216, 82] on input "text" at bounding box center [242, 83] width 143 height 30
type input "28221"
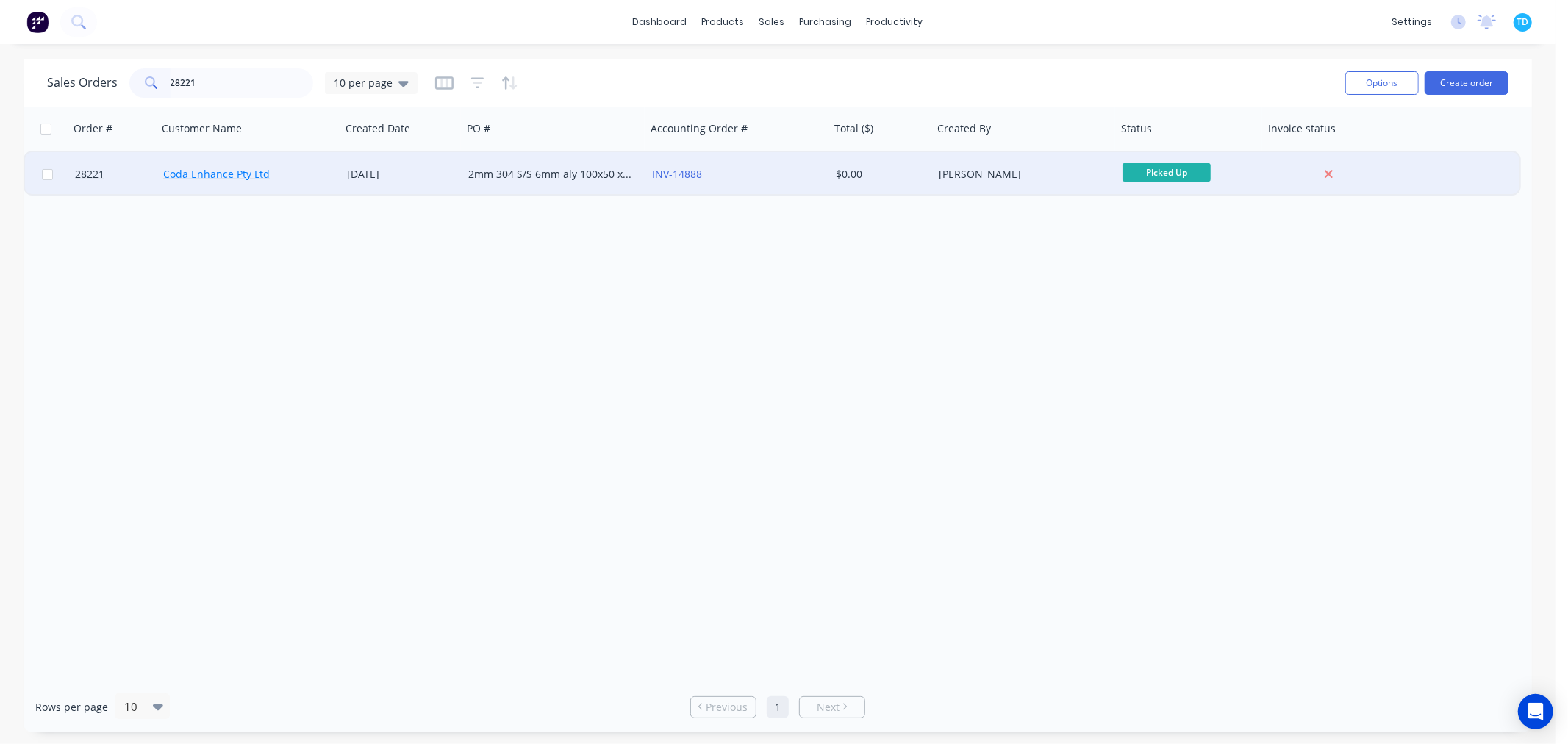
click at [209, 167] on link "Coda Enhance Pty Ltd" at bounding box center [217, 173] width 107 height 14
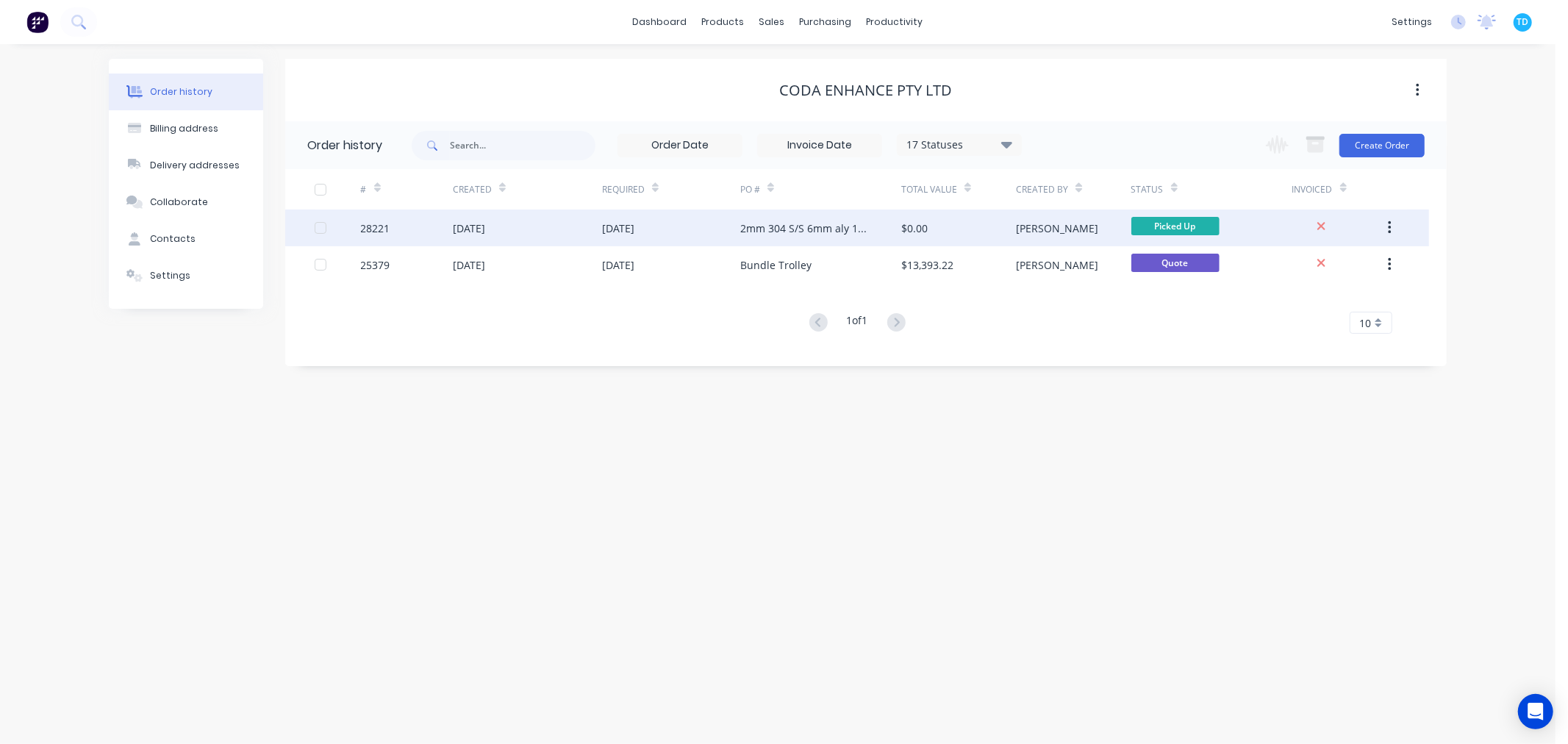
click at [390, 232] on div "28221" at bounding box center [376, 228] width 30 height 16
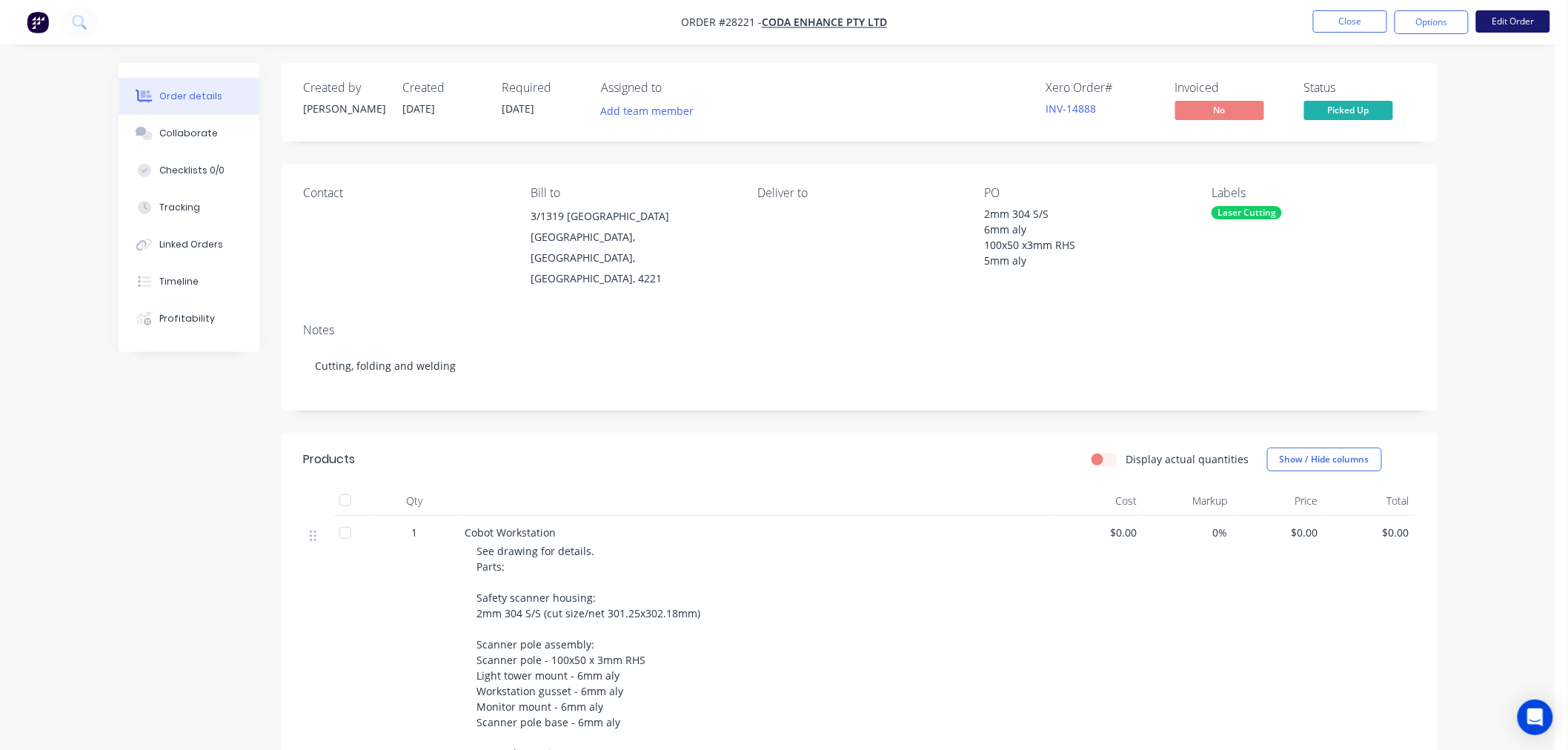
click at [1515, 25] on button "Edit Order" at bounding box center [1513, 22] width 74 height 22
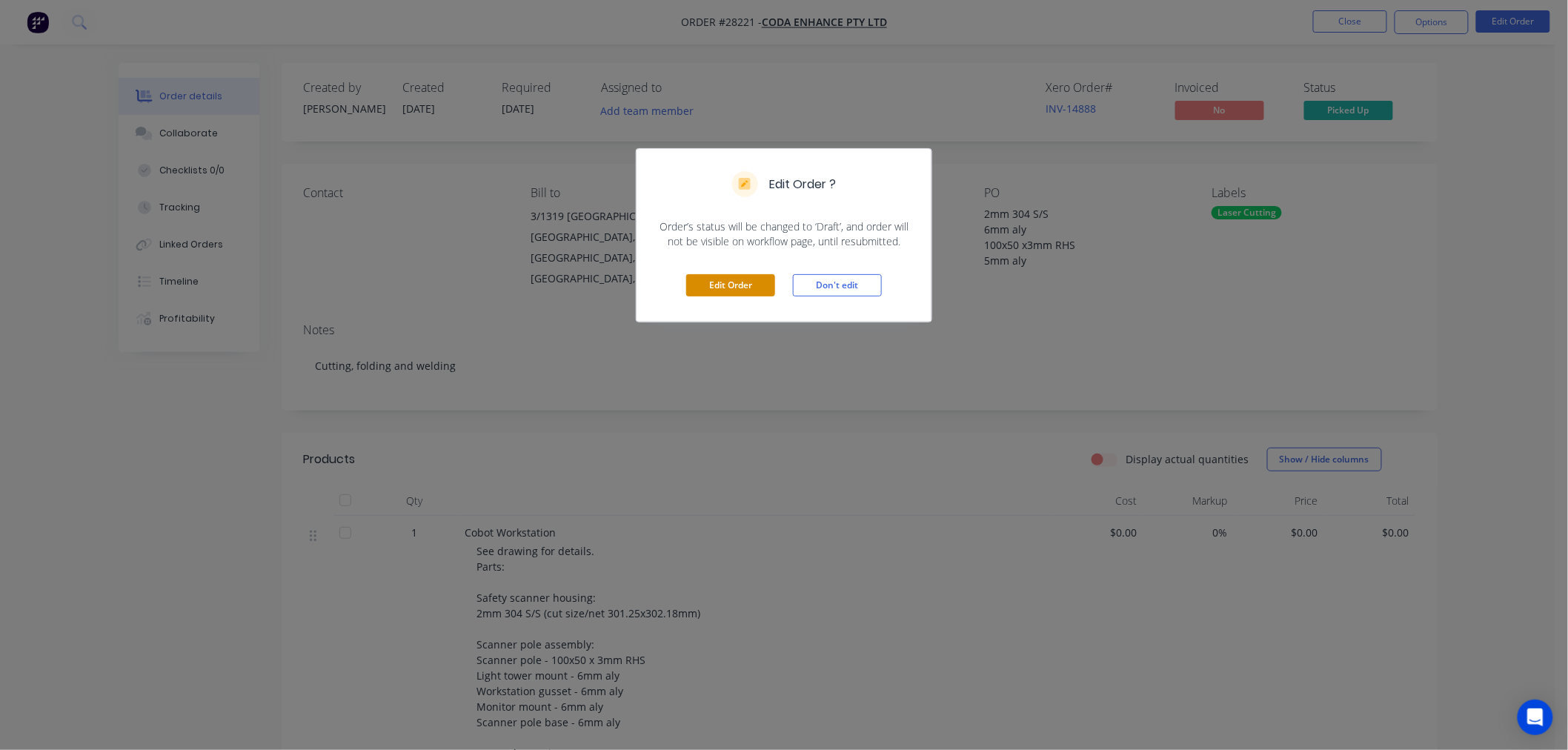
click at [745, 287] on button "Edit Order" at bounding box center [730, 285] width 89 height 22
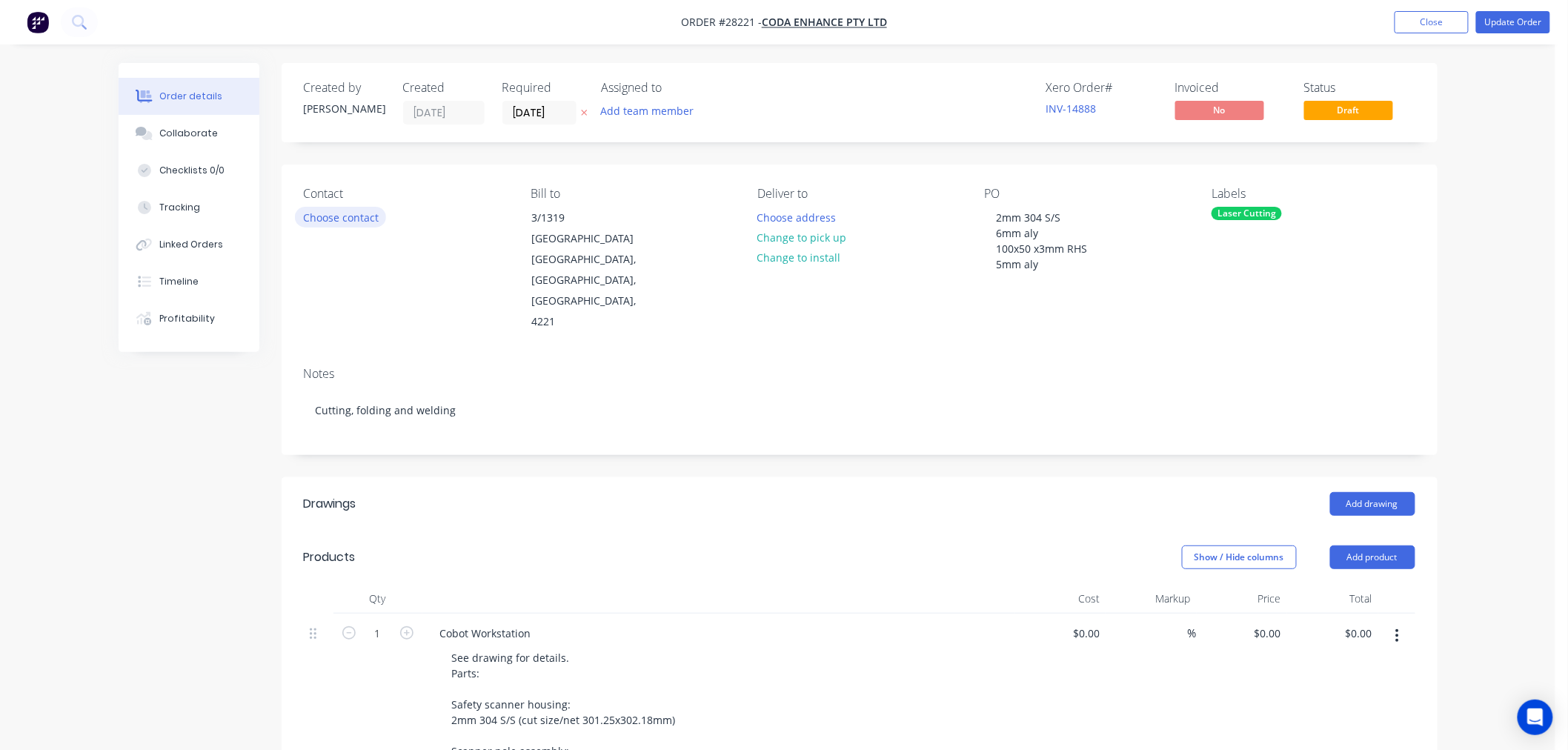
click at [344, 220] on button "Choose contact" at bounding box center [340, 217] width 91 height 20
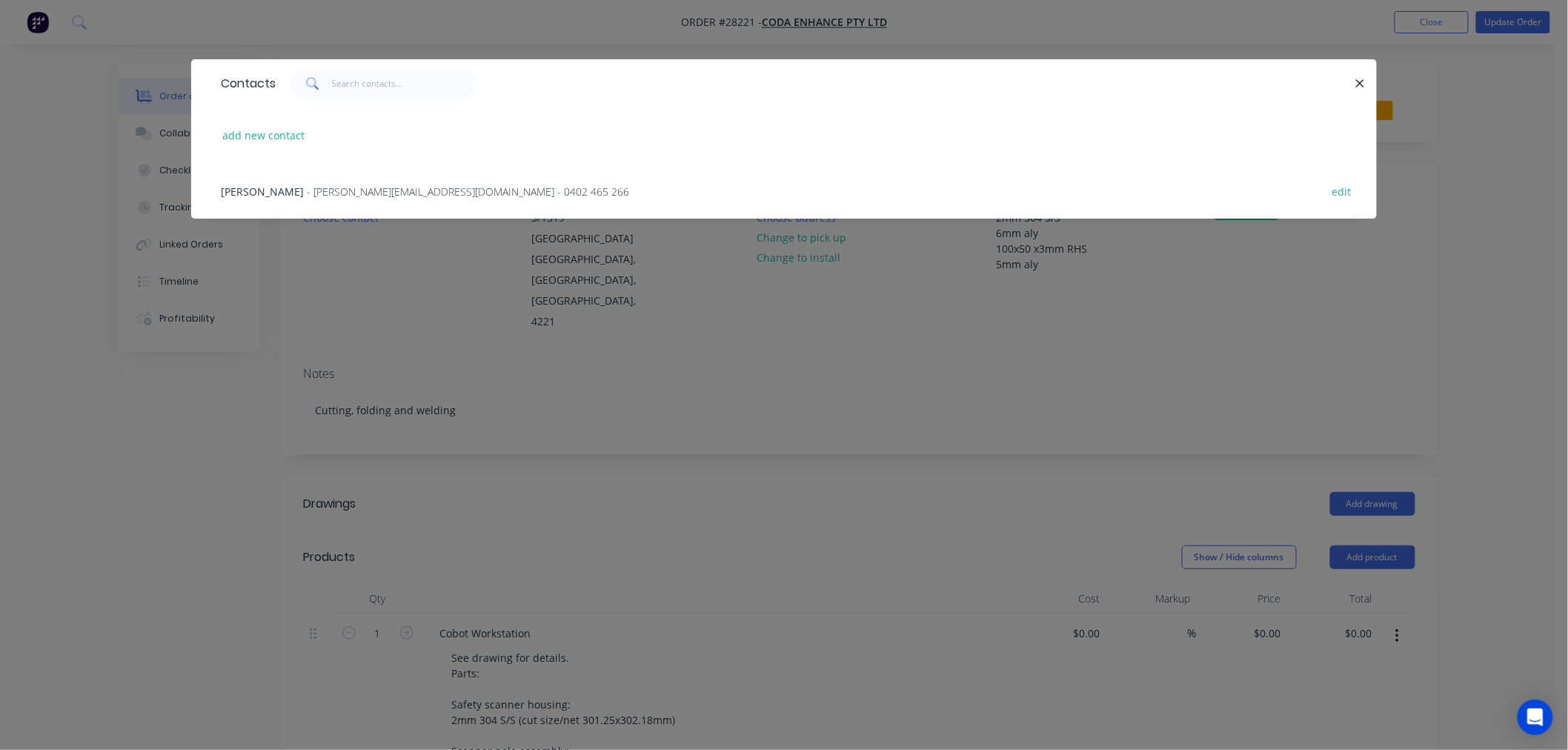
click at [425, 280] on div "Contacts add new contact Warrick Velt - [EMAIL_ADDRESS][DOMAIN_NAME] - 0402 465…" at bounding box center [784, 375] width 1568 height 750
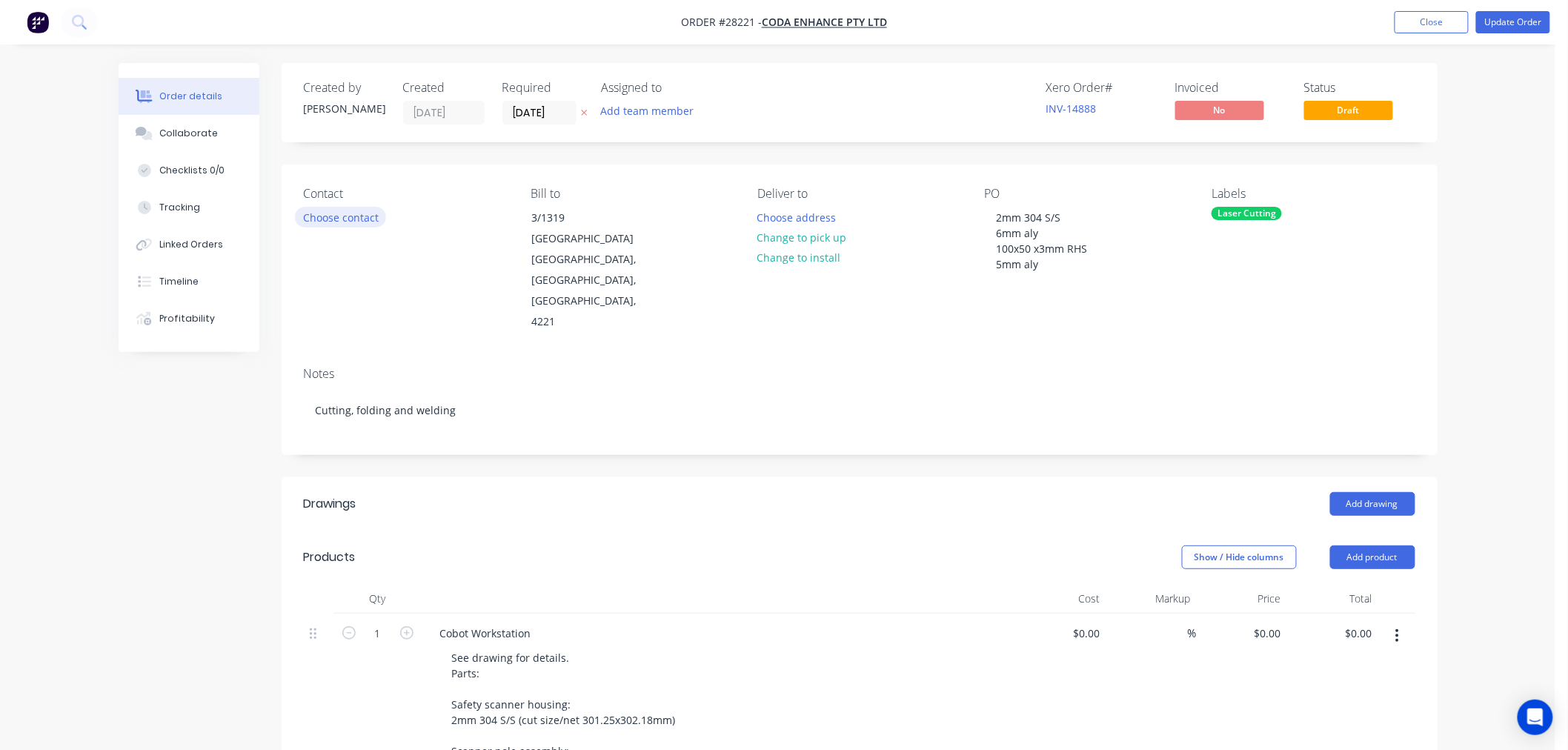
click at [364, 215] on button "Choose contact" at bounding box center [340, 217] width 91 height 20
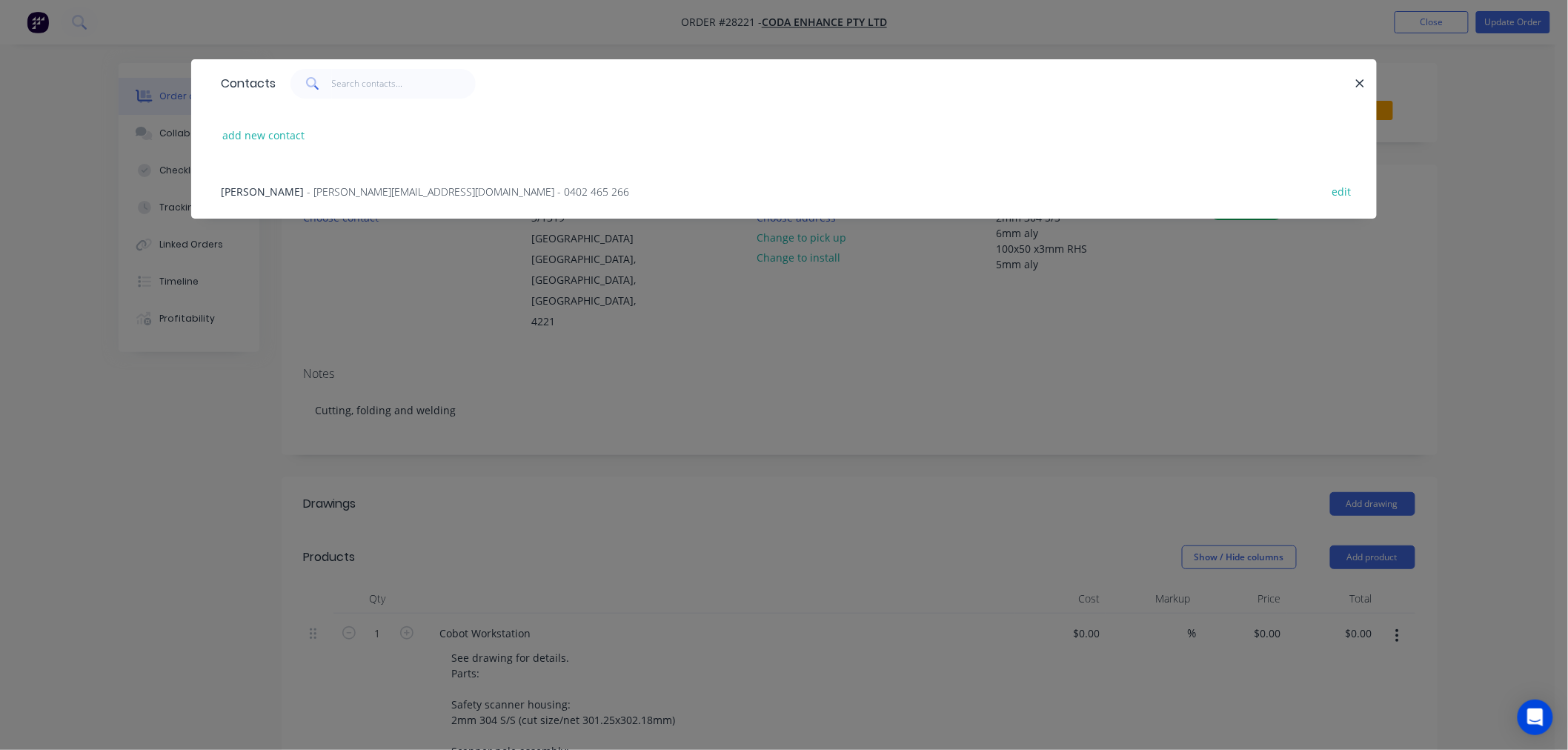
click at [361, 190] on span "- [PERSON_NAME][EMAIL_ADDRESS][DOMAIN_NAME] - 0402 465 266" at bounding box center [467, 191] width 322 height 14
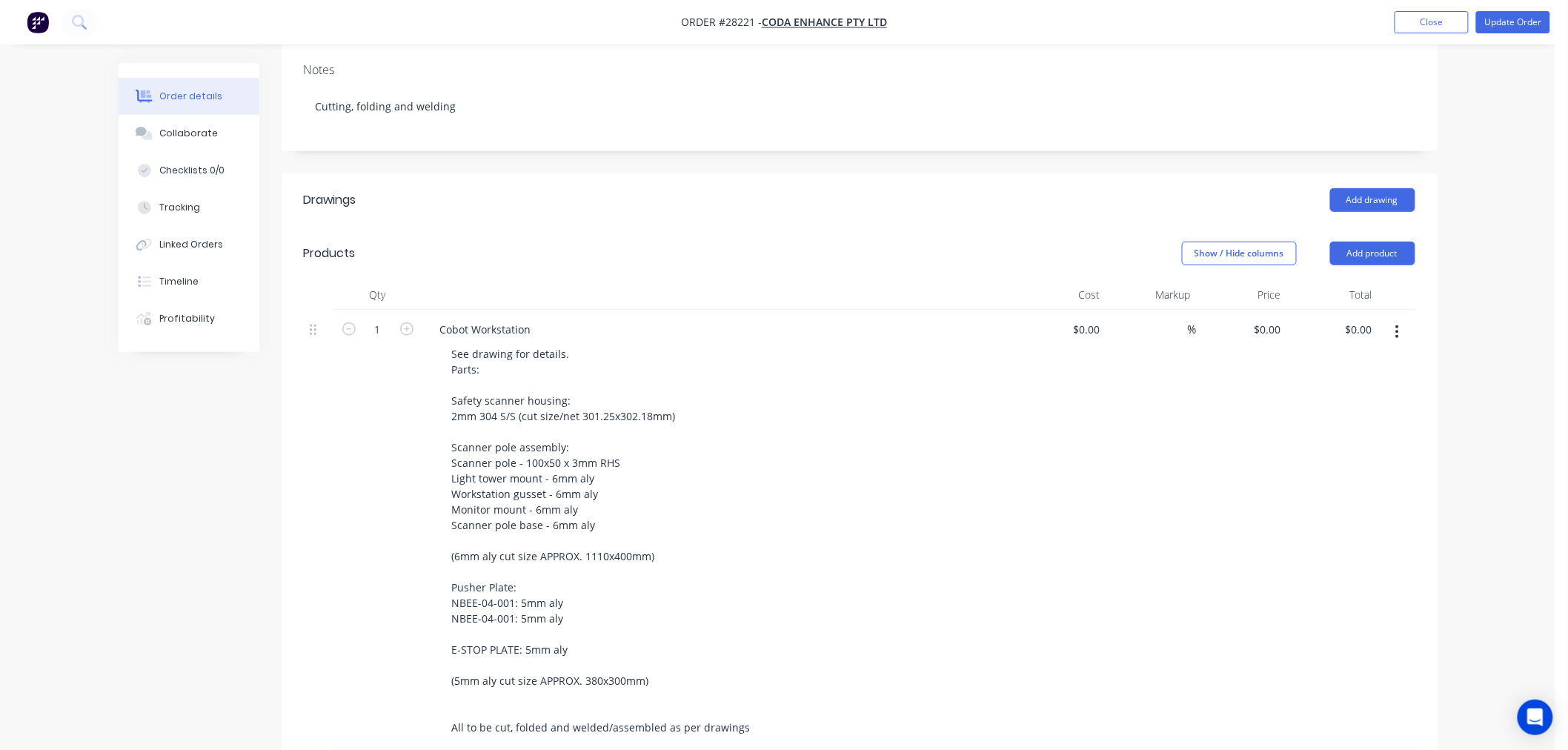
scroll to position [329, 0]
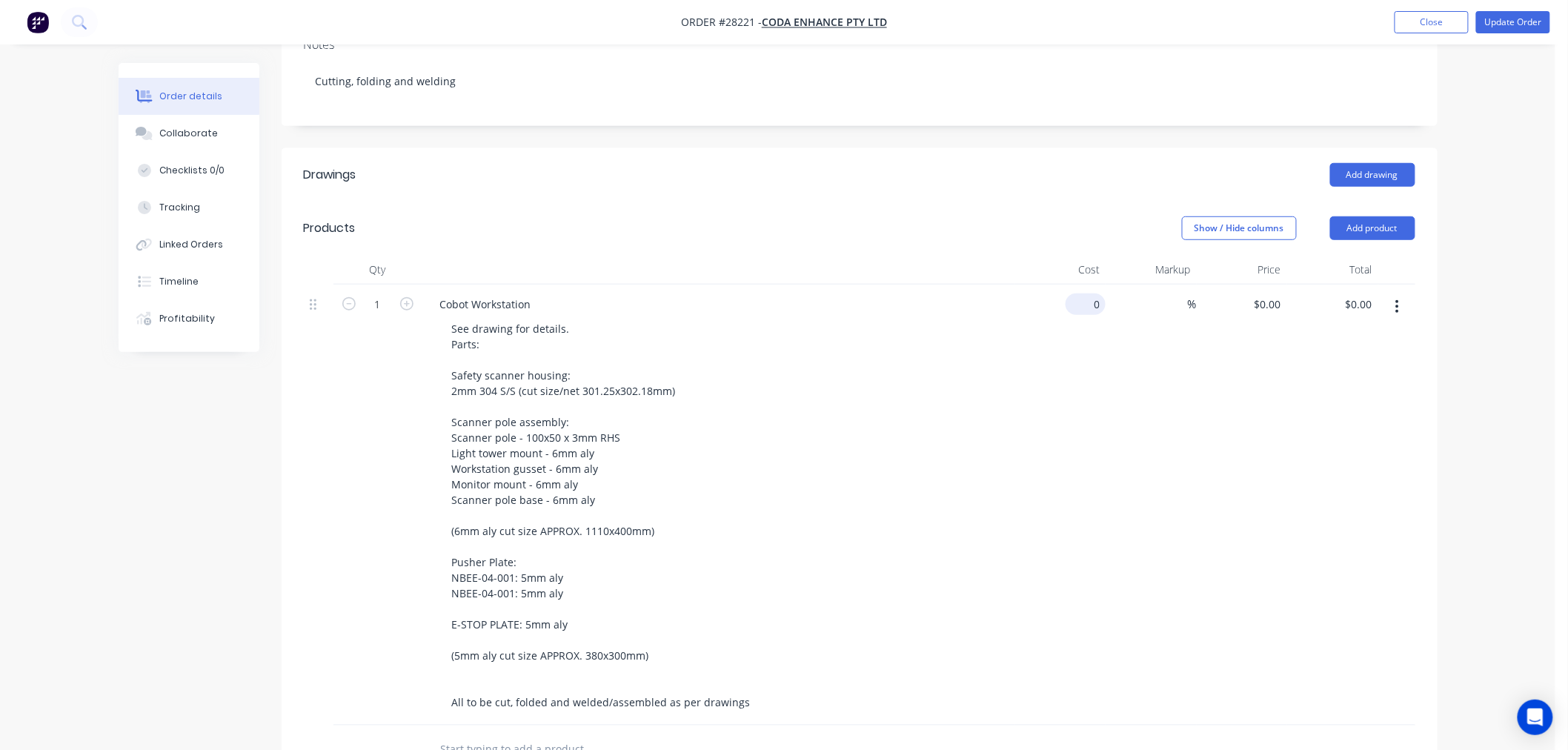
click at [1100, 293] on input "0" at bounding box center [1088, 304] width 34 height 22
type input "$128.94"
click at [1122, 375] on div "%" at bounding box center [1151, 505] width 91 height 441
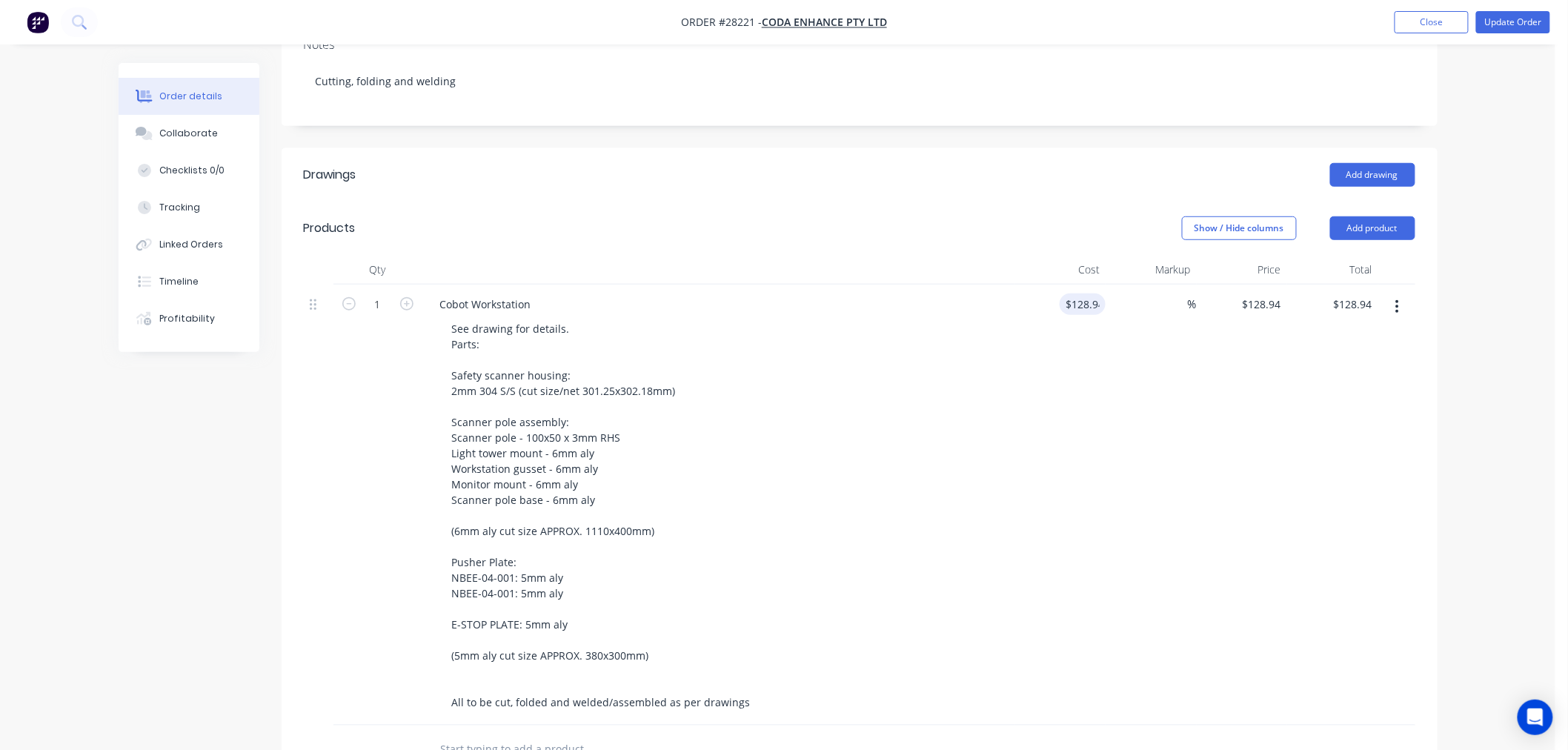
type input "128.94"
click at [1087, 293] on input "128.94" at bounding box center [1085, 304] width 40 height 22
click at [1082, 293] on input "128.94" at bounding box center [1085, 304] width 40 height 22
click at [1086, 293] on input "128.94" at bounding box center [1085, 304] width 40 height 22
type input "$1,282.94"
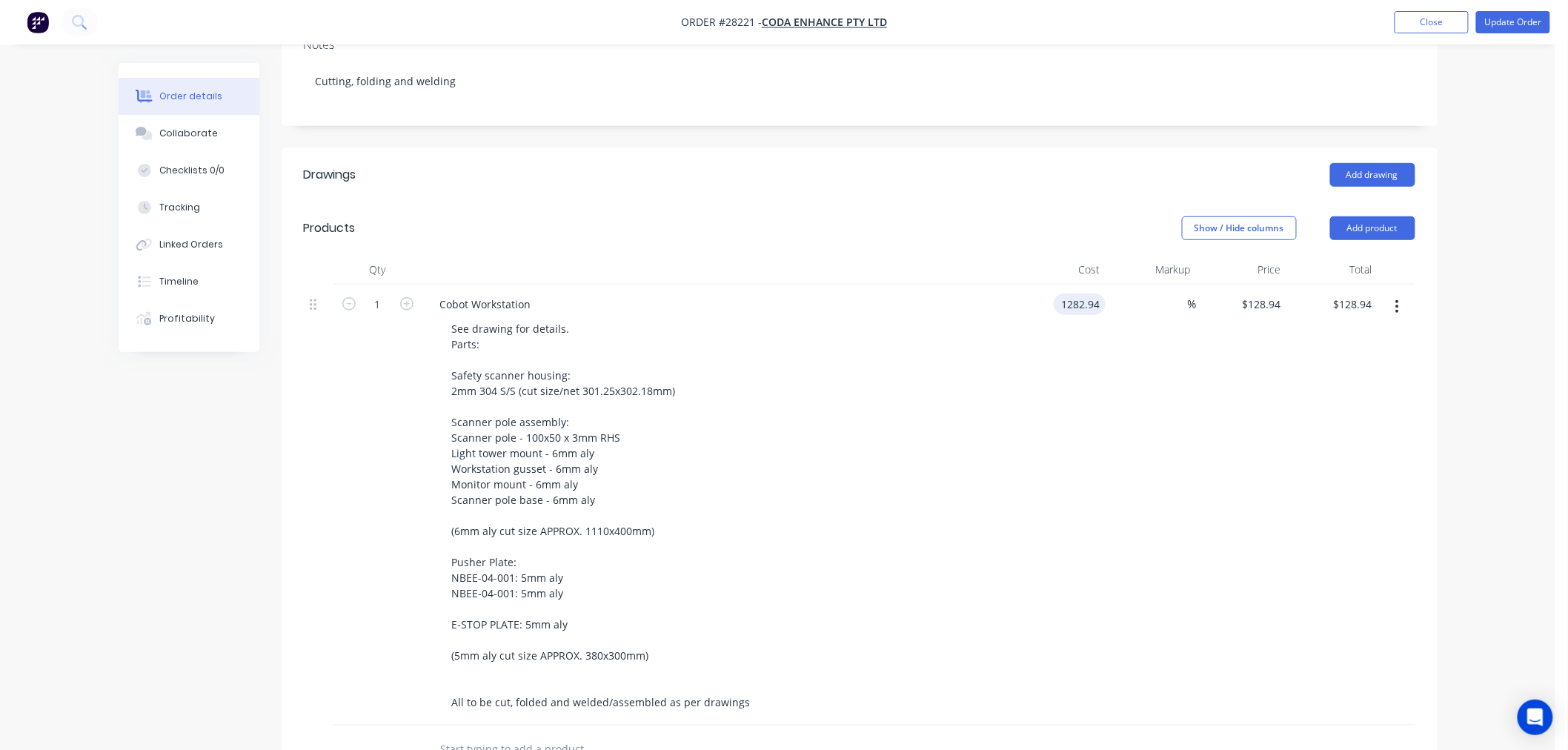
type input "$1,282.94"
click at [1165, 390] on div "%" at bounding box center [1151, 505] width 91 height 441
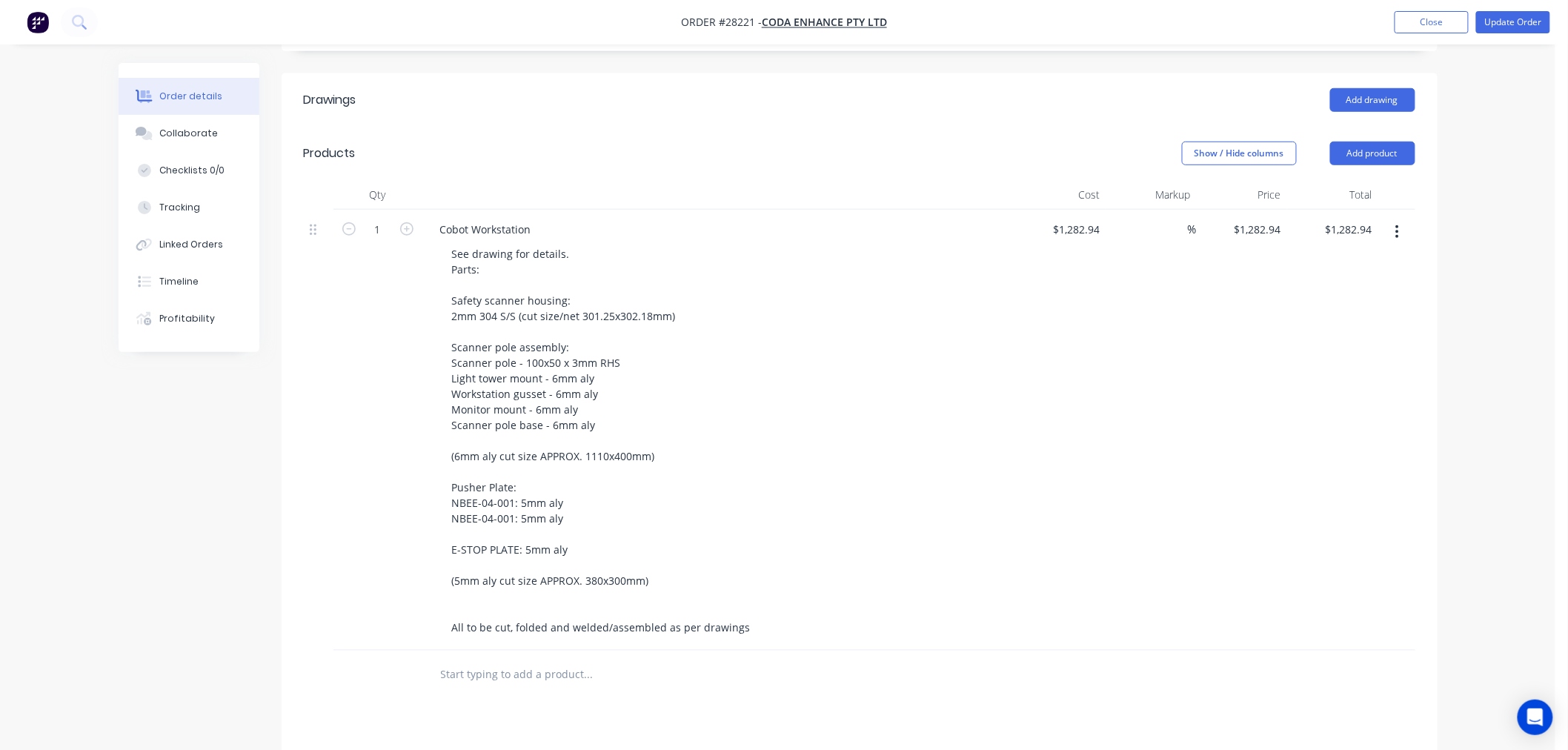
scroll to position [360, 0]
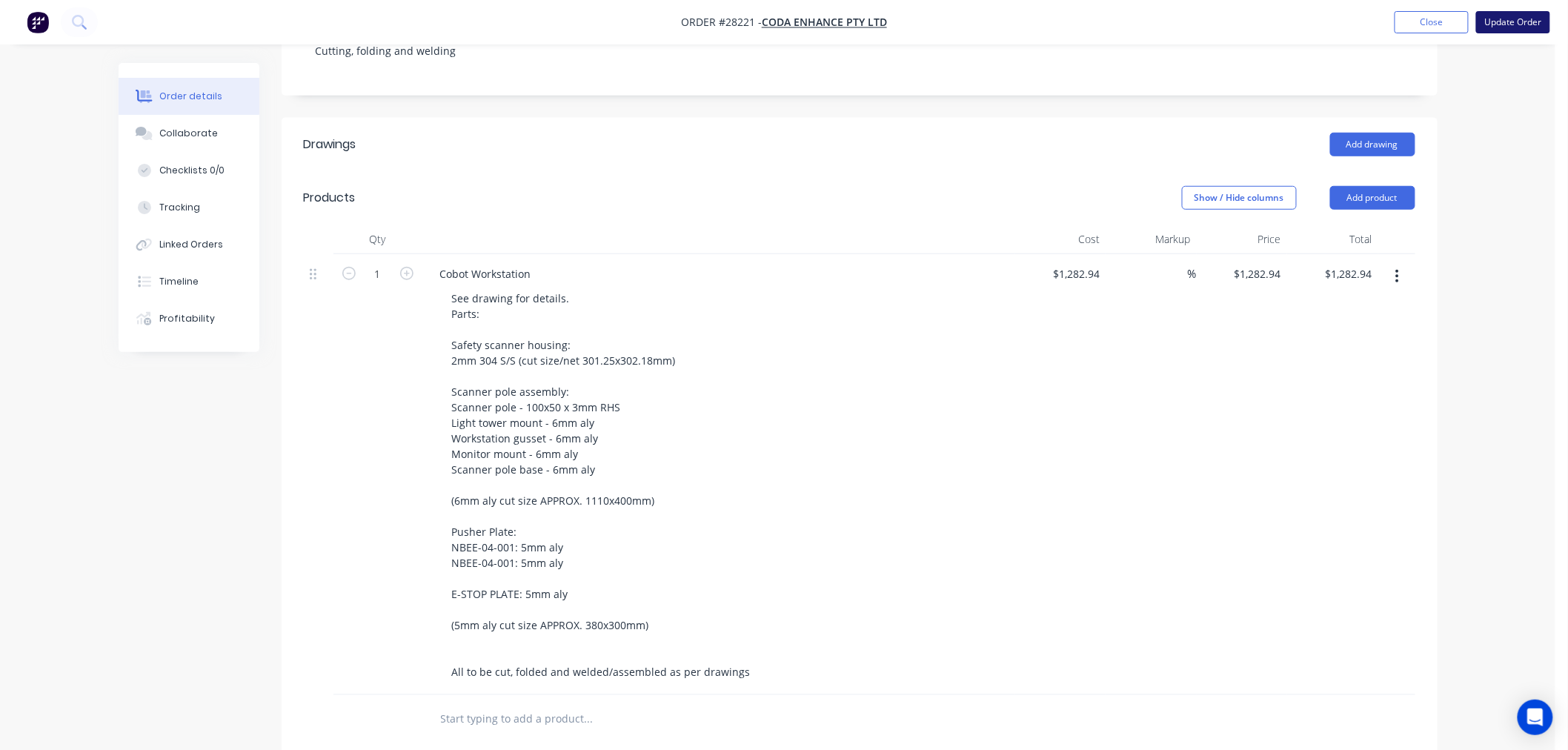
click at [1517, 24] on button "Update Order" at bounding box center [1513, 22] width 74 height 22
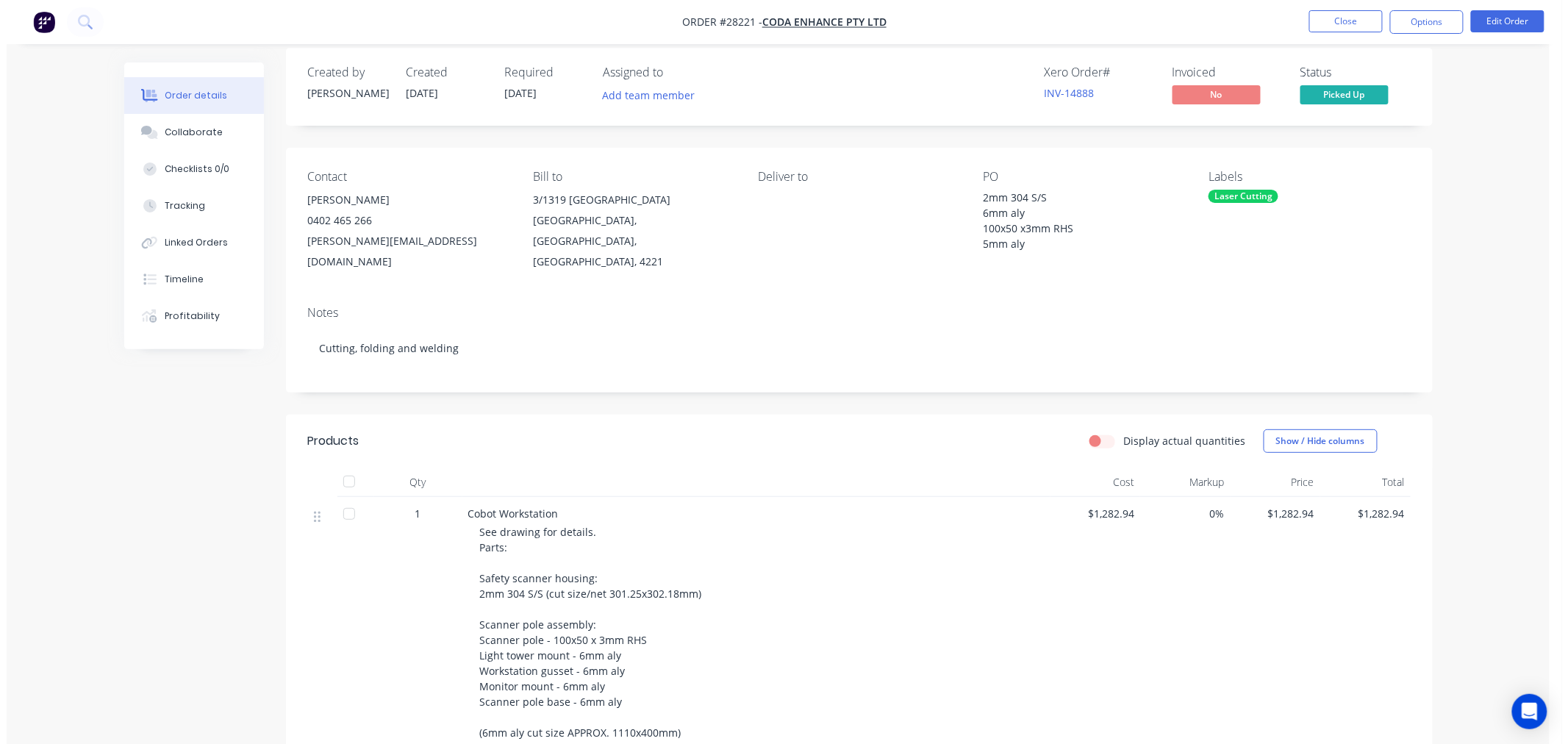
scroll to position [0, 0]
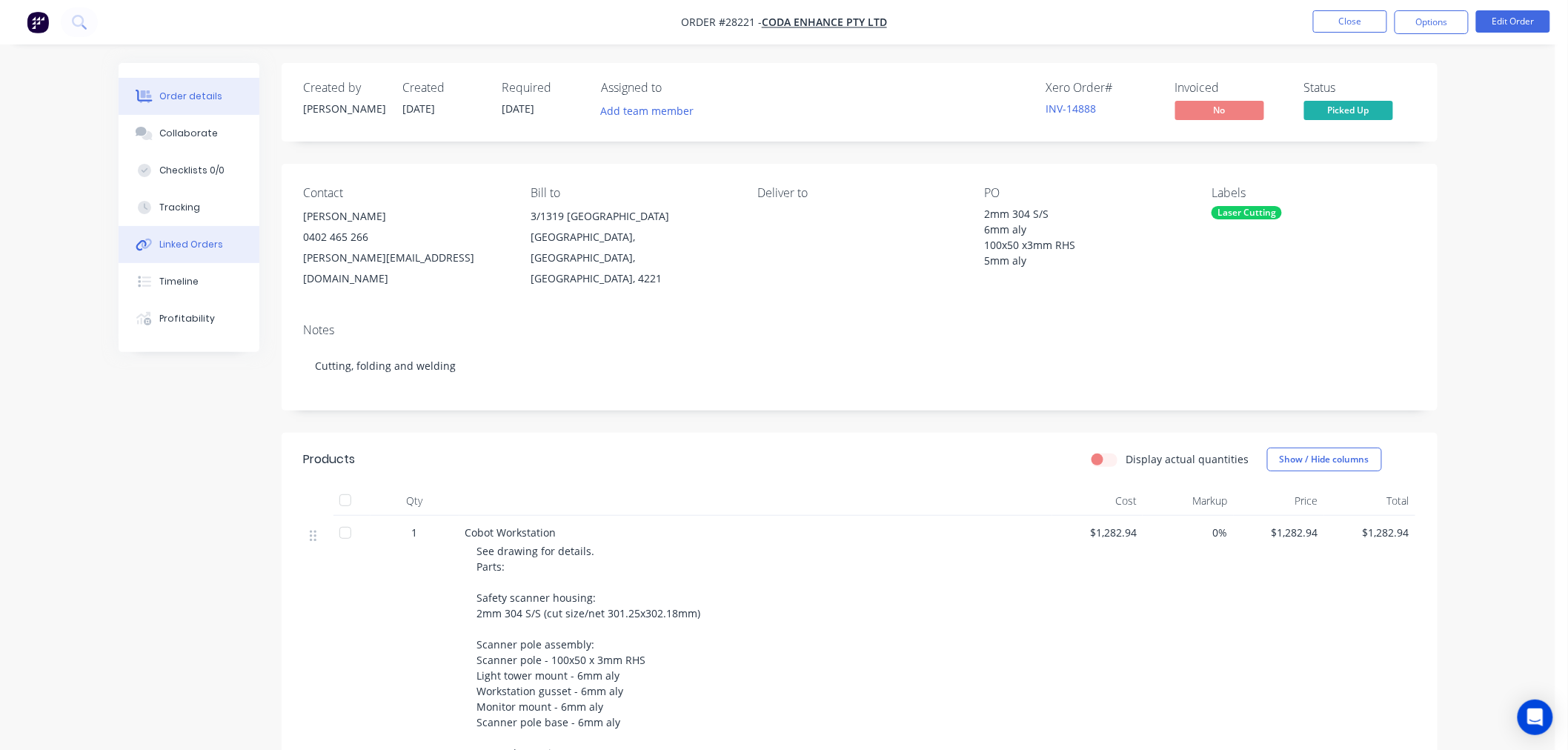
click at [187, 238] on div "Linked Orders" at bounding box center [191, 244] width 64 height 13
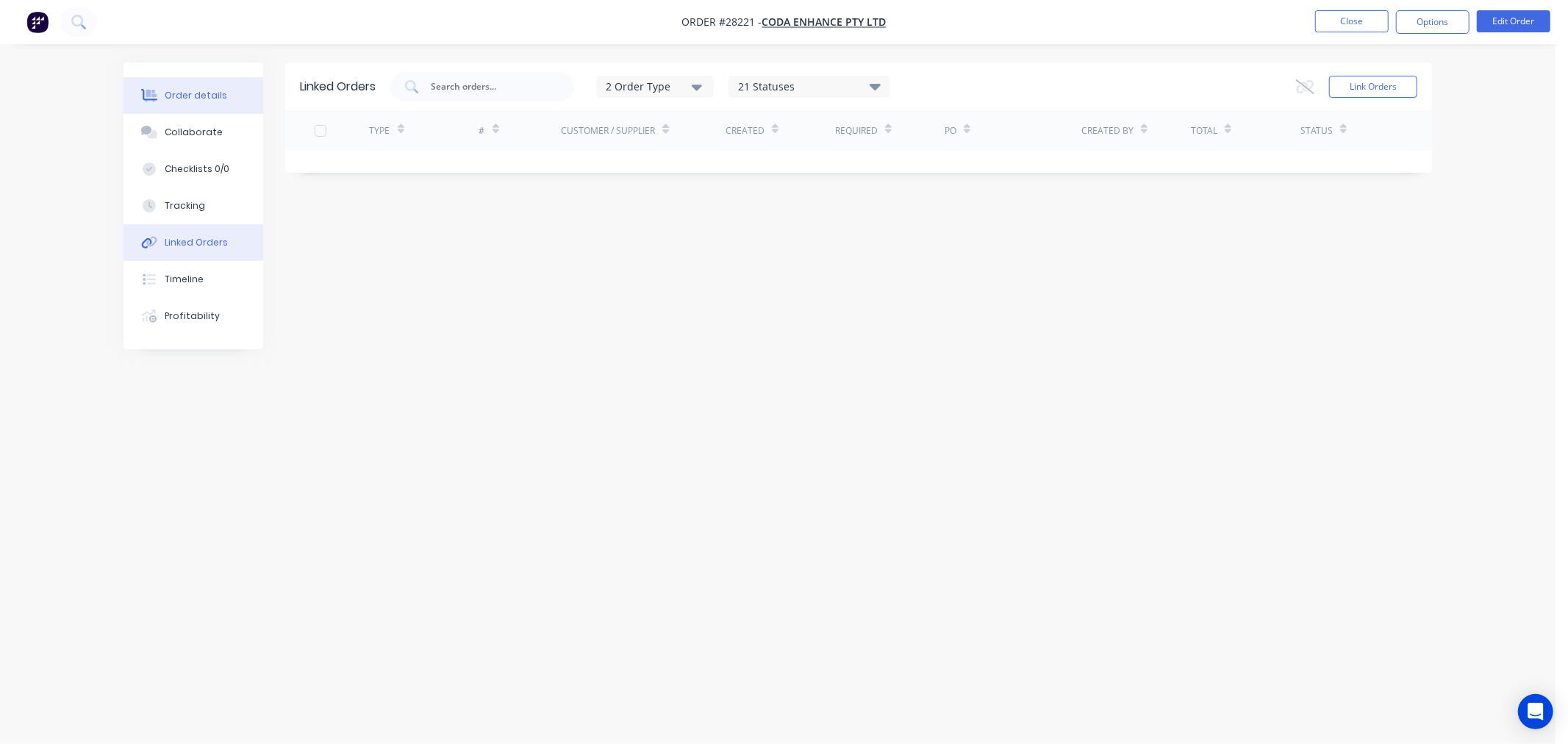
click at [166, 92] on div "Order details" at bounding box center [196, 95] width 62 height 13
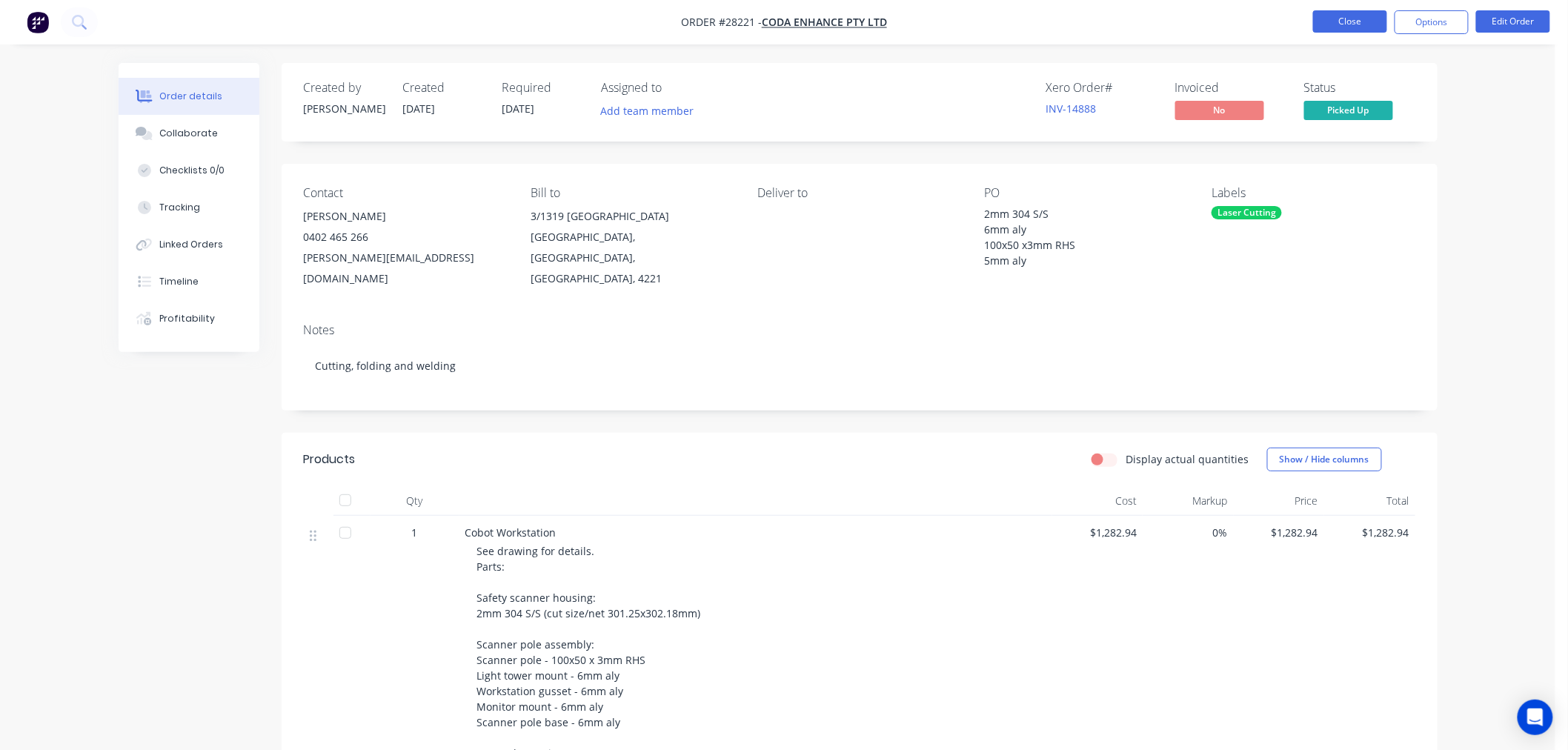
click at [1360, 25] on button "Close" at bounding box center [1349, 22] width 74 height 22
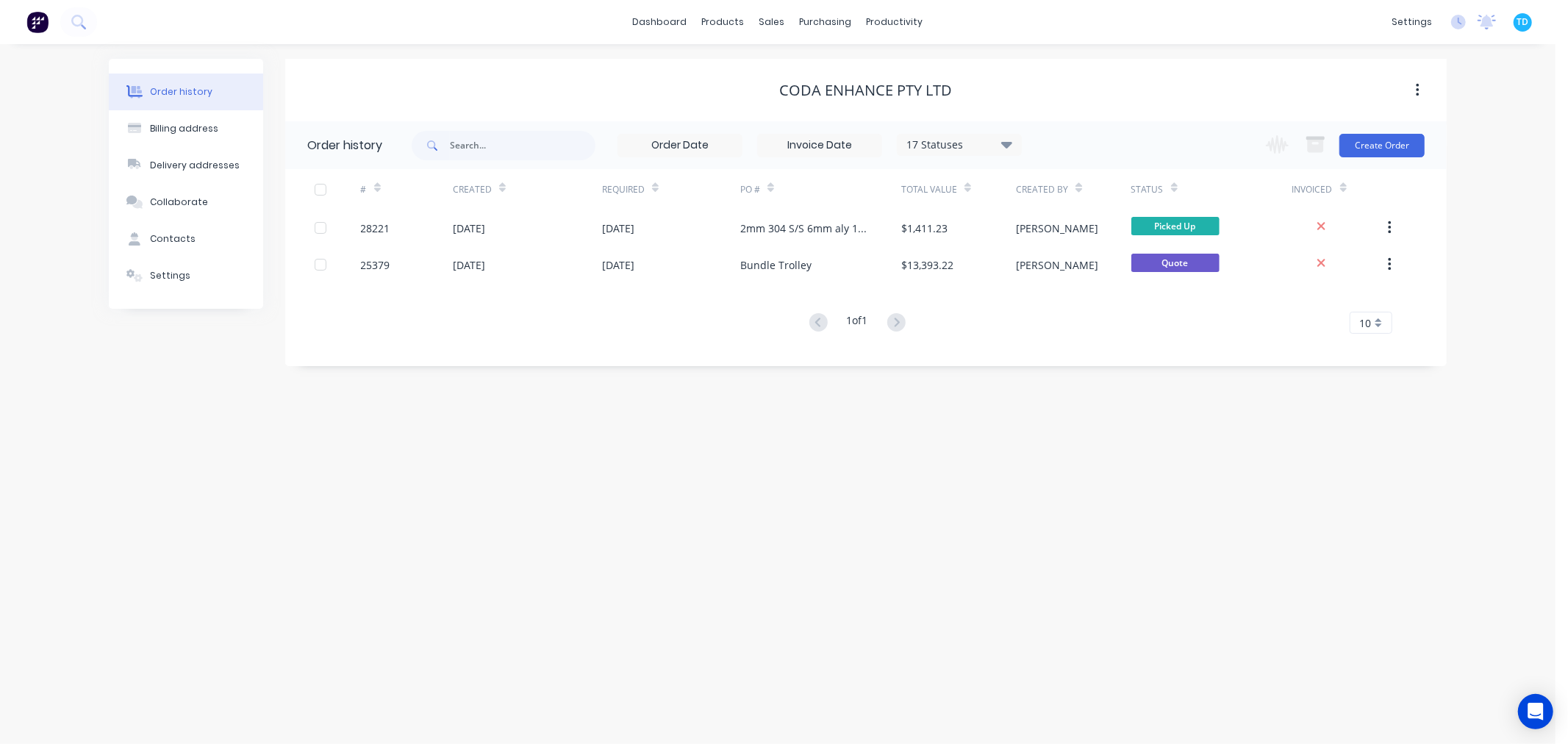
click at [215, 89] on button "Order history" at bounding box center [186, 91] width 154 height 37
click at [108, 73] on button "Order history" at bounding box center [186, 91] width 154 height 37
